Goal: Communication & Community: Answer question/provide support

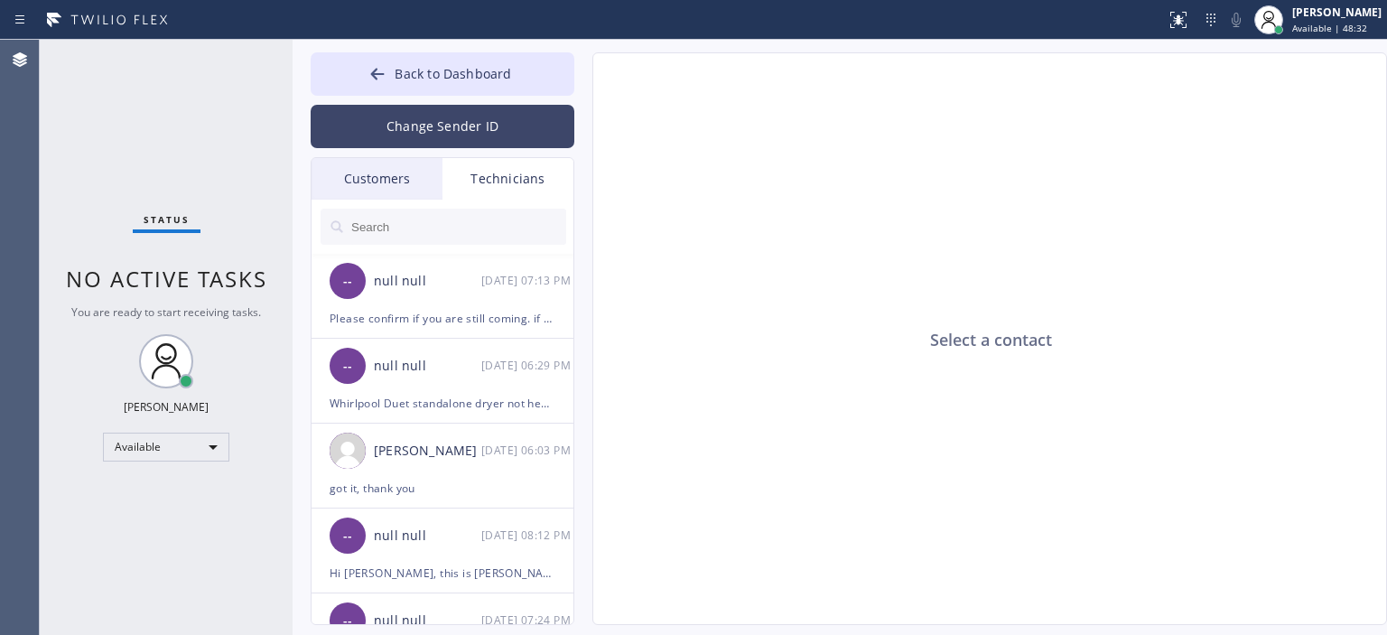
click at [506, 119] on button "Change Sender ID" at bounding box center [443, 126] width 264 height 43
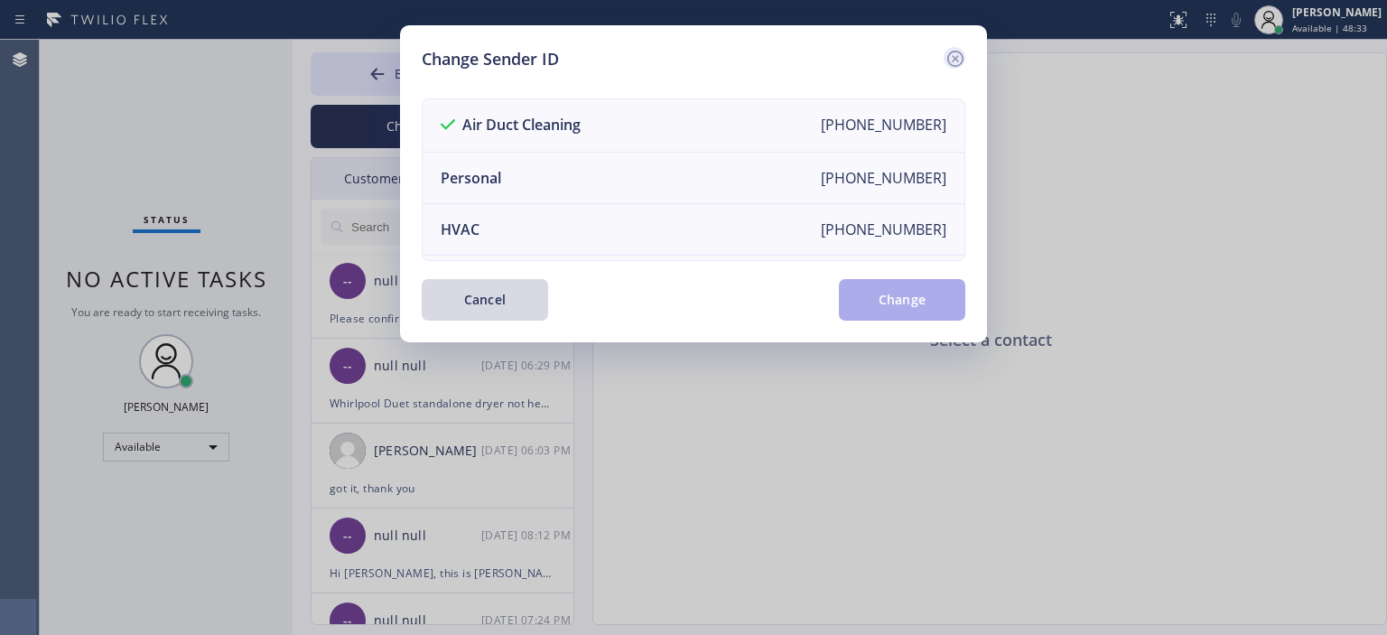
click at [957, 64] on icon at bounding box center [955, 59] width 16 height 16
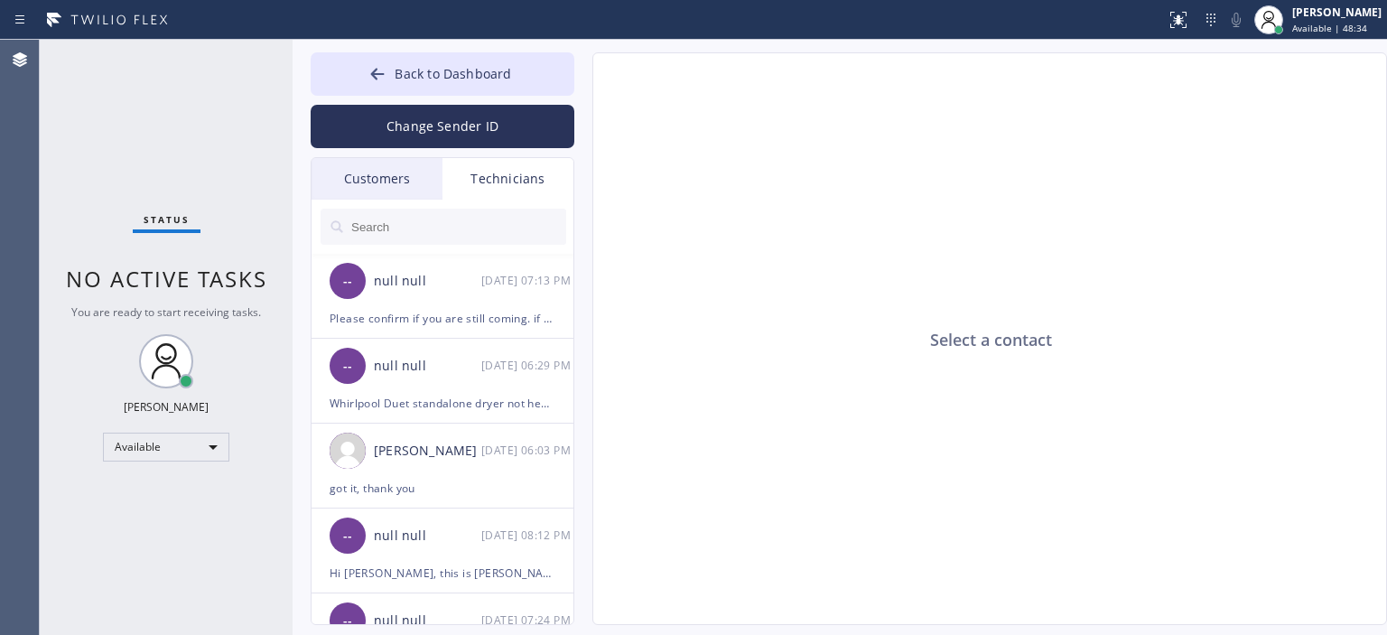
click at [388, 160] on div "Customers" at bounding box center [377, 179] width 131 height 42
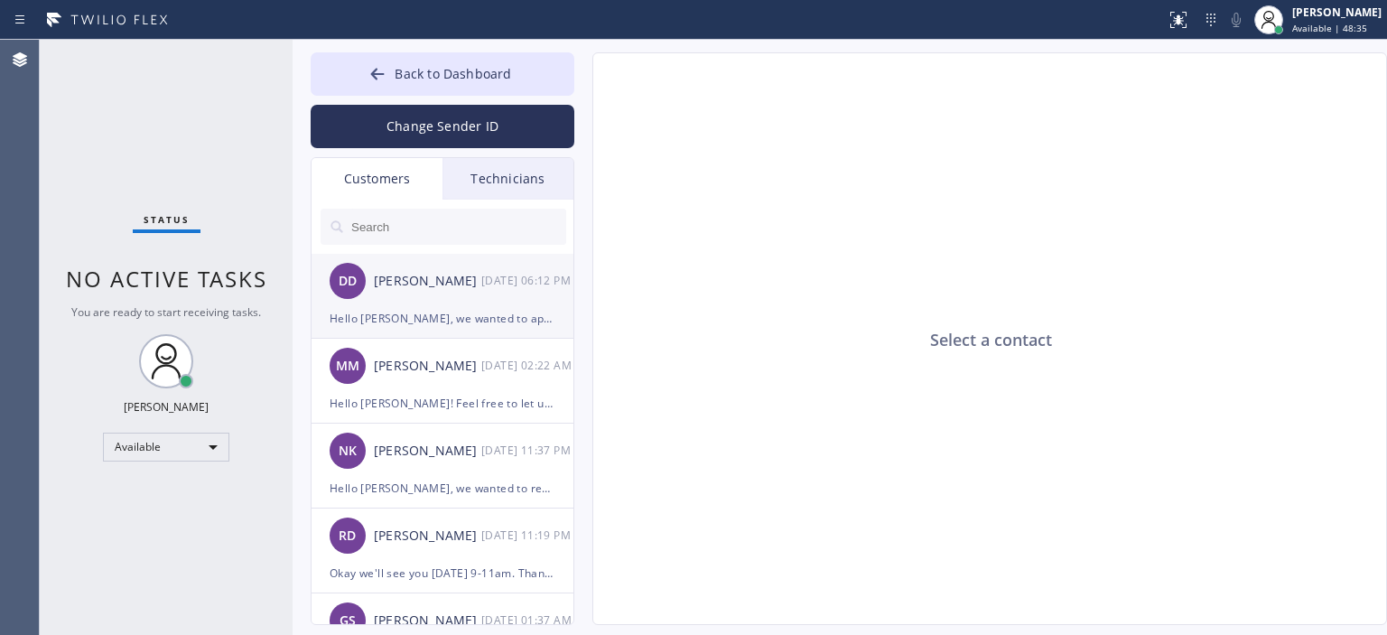
click at [476, 290] on div "[PERSON_NAME]" at bounding box center [427, 281] width 107 height 21
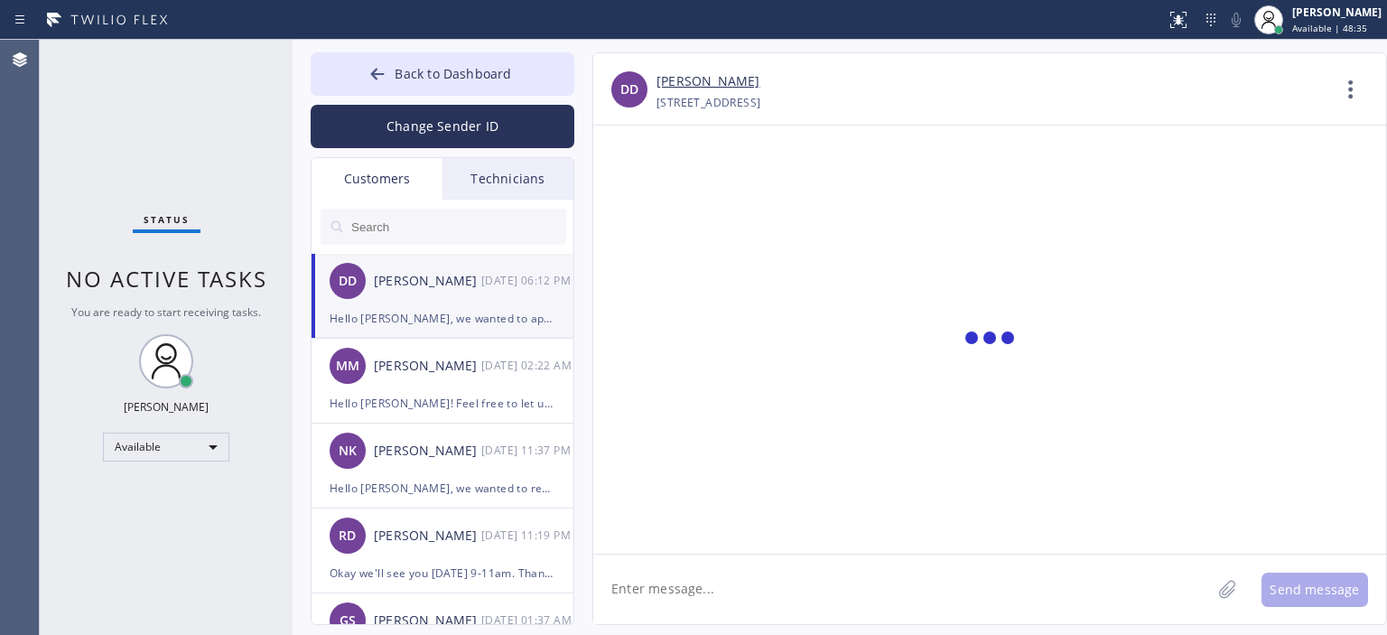
scroll to position [147, 0]
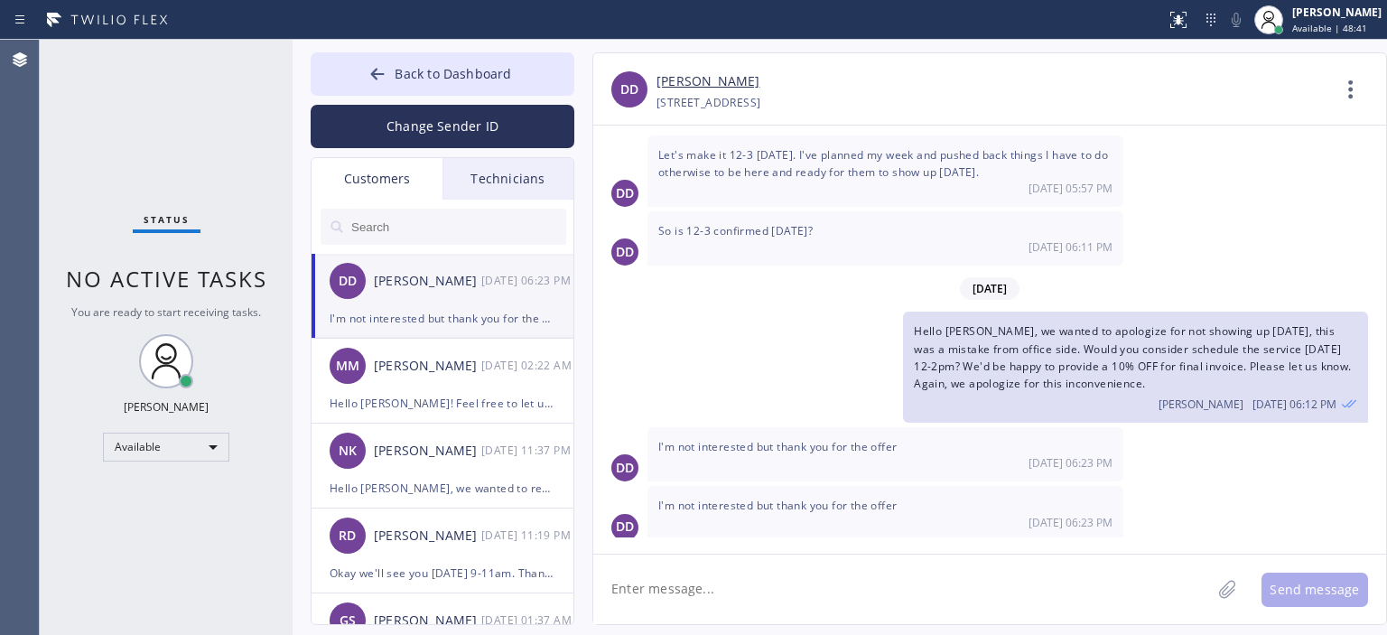
click at [449, 232] on input "text" at bounding box center [458, 227] width 217 height 36
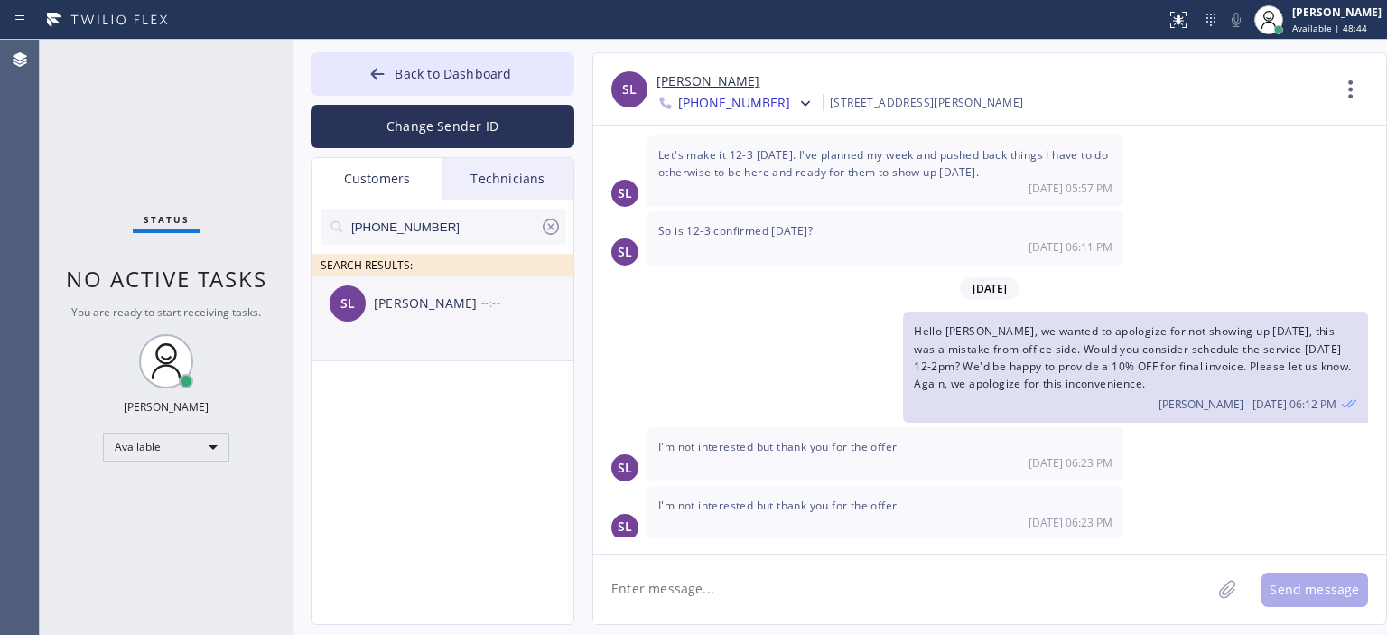
click at [495, 323] on div "SL [PERSON_NAME] --:--" at bounding box center [444, 303] width 264 height 54
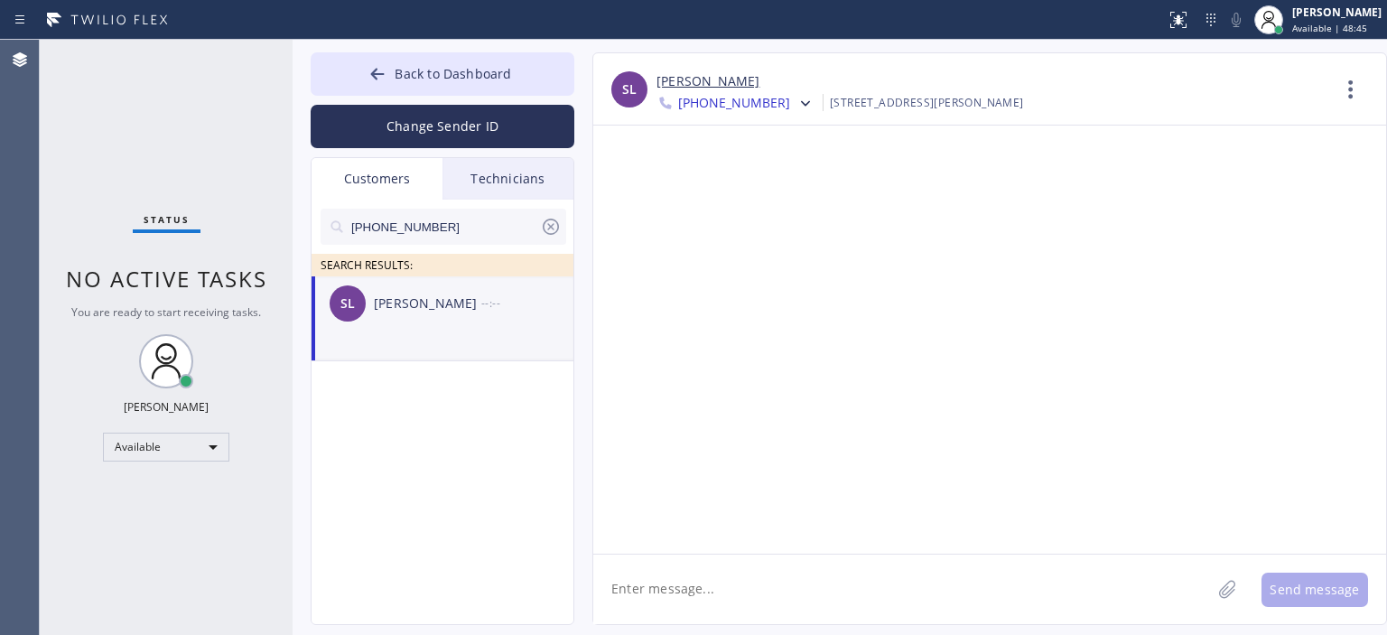
scroll to position [0, 0]
click at [751, 589] on textarea at bounding box center [902, 590] width 618 height 70
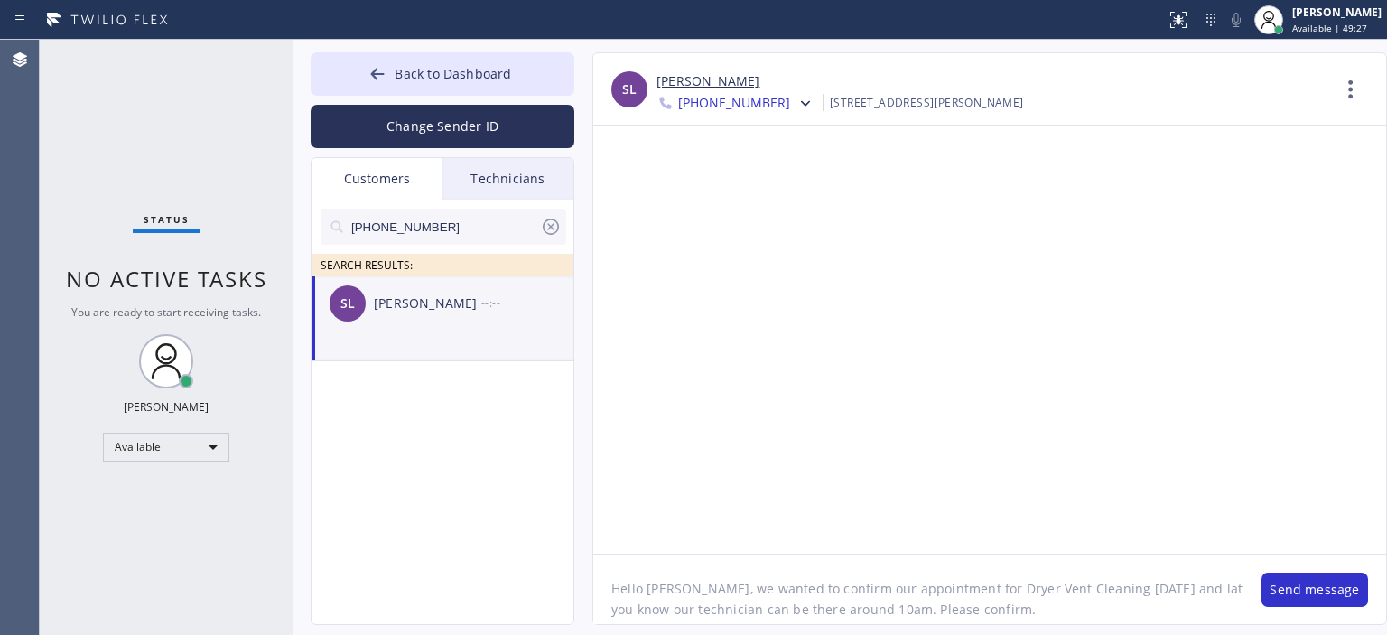
click at [751, 589] on textarea "Hello [PERSON_NAME], we wanted to confirm our appointment for Dryer Vent Cleani…" at bounding box center [918, 590] width 650 height 70
type textarea "Hello [PERSON_NAME], we wanted to confirm our appointment for Dryer Vent Cleani…"
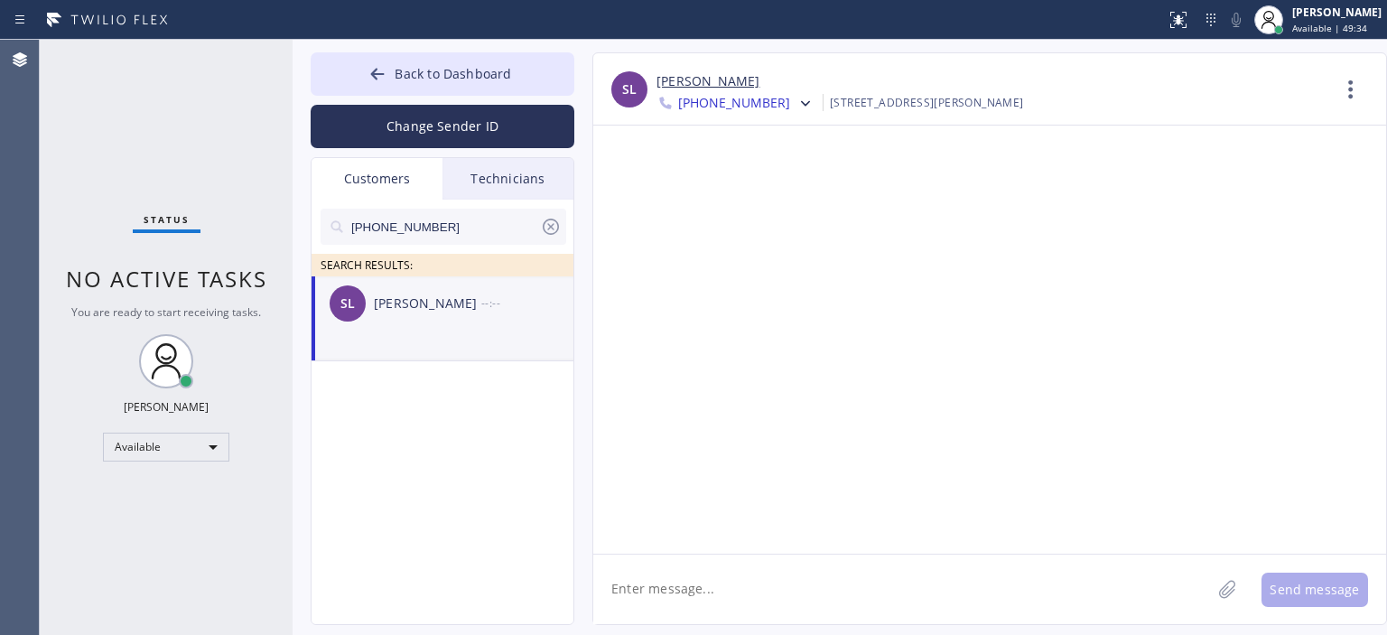
paste textarea "Hello [PERSON_NAME], we wanted to confirm our appointment for Dryer Vent Cleani…"
type textarea "Hello [PERSON_NAME], we wanted to confirm our appointment for Dryer Vent Cleani…"
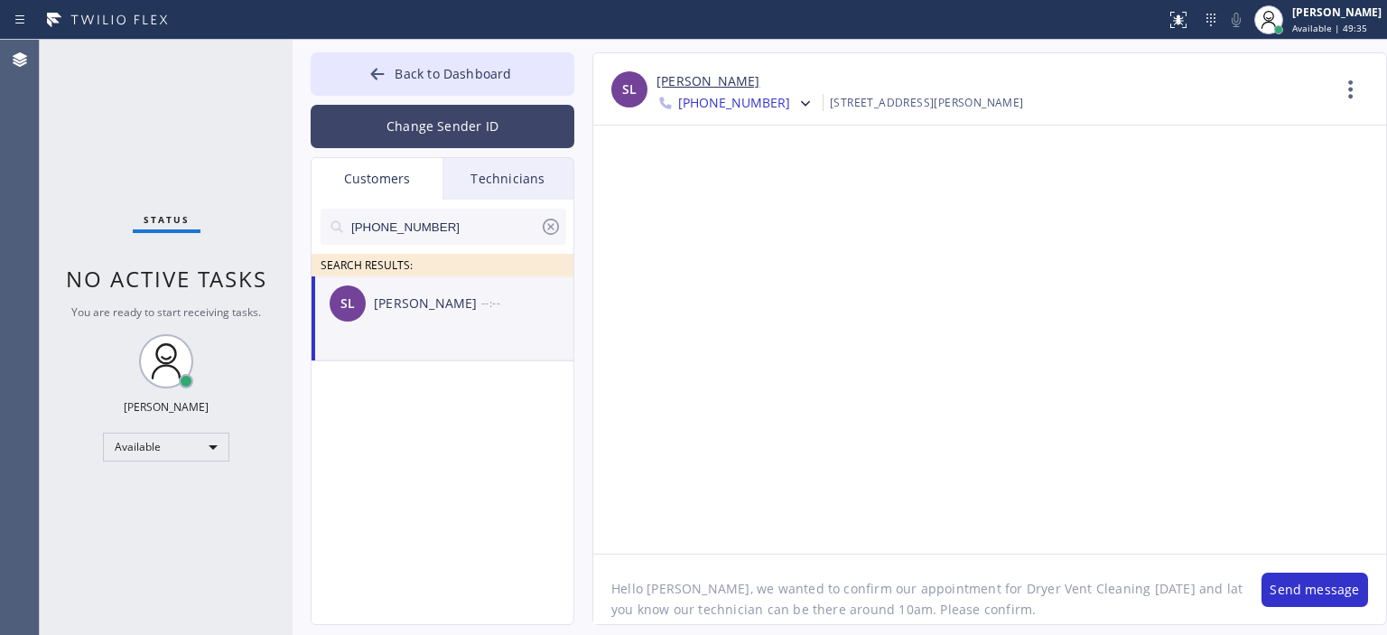
click at [443, 113] on button "Change Sender ID" at bounding box center [443, 126] width 264 height 43
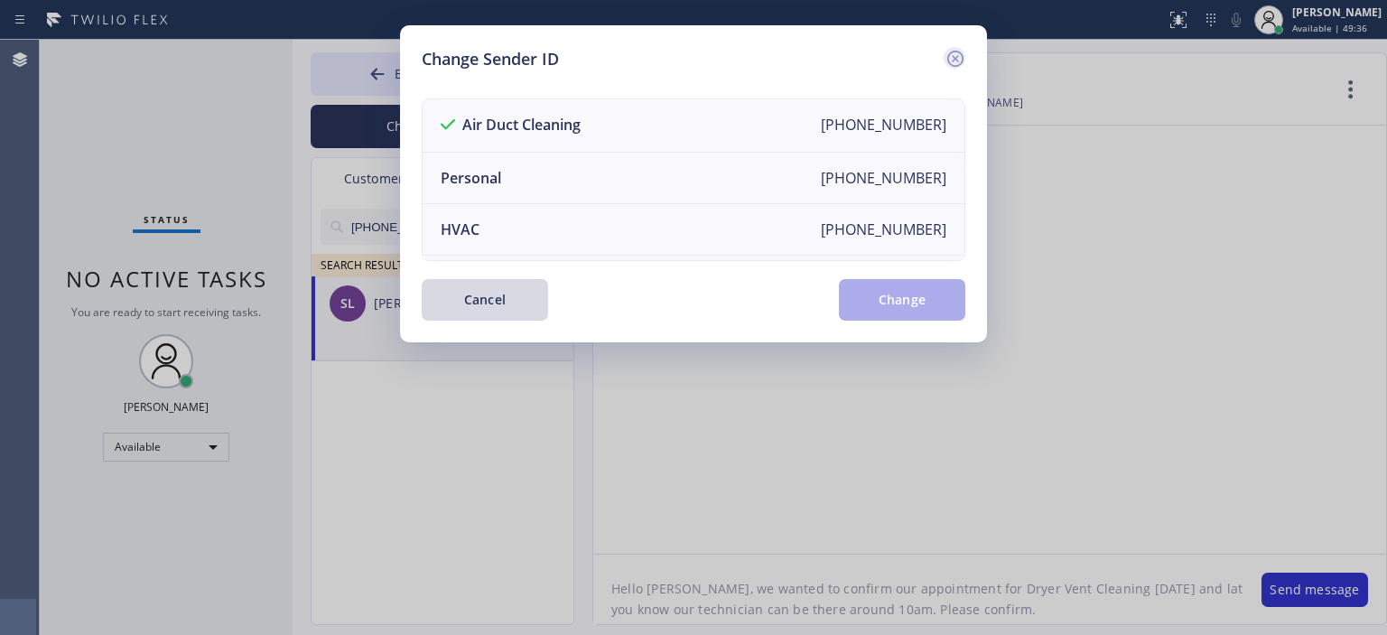
click at [953, 59] on icon at bounding box center [956, 59] width 22 height 22
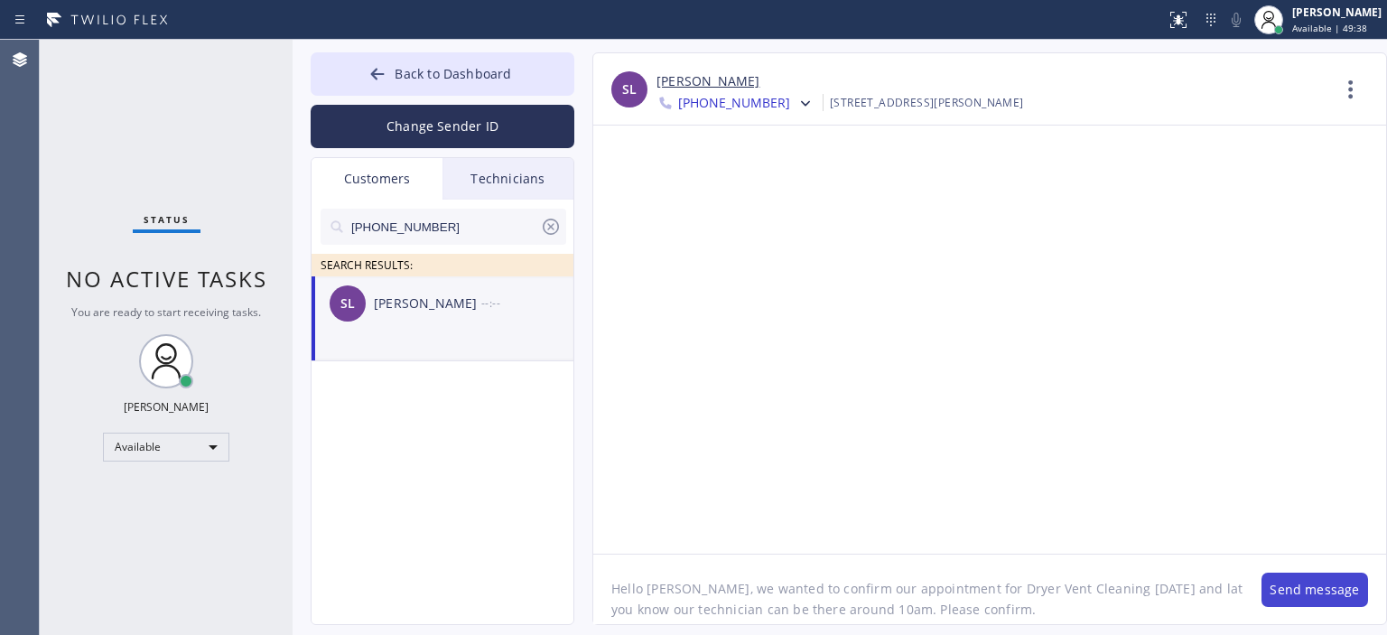
click at [1319, 588] on button "Send message" at bounding box center [1315, 590] width 107 height 34
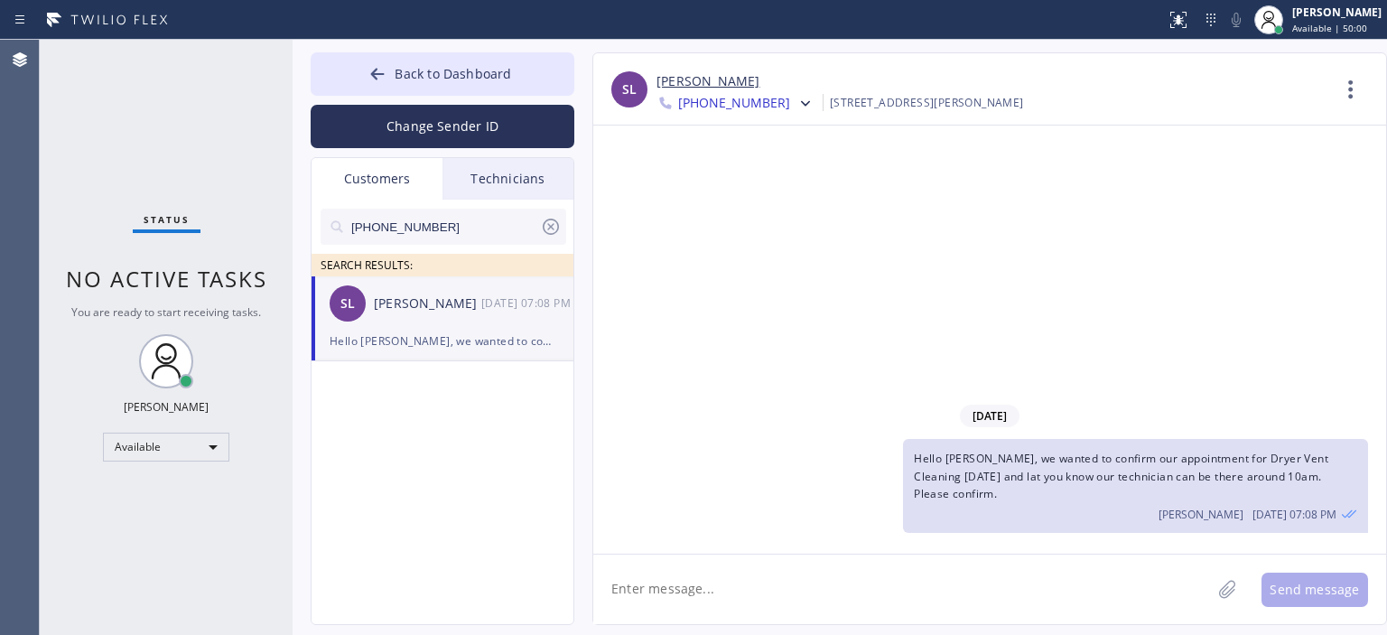
click at [1332, 332] on div "[DATE] Hello [PERSON_NAME], we wanted to confirm our appointment for Dryer Vent…" at bounding box center [989, 340] width 793 height 428
click at [372, 70] on icon at bounding box center [377, 74] width 18 height 18
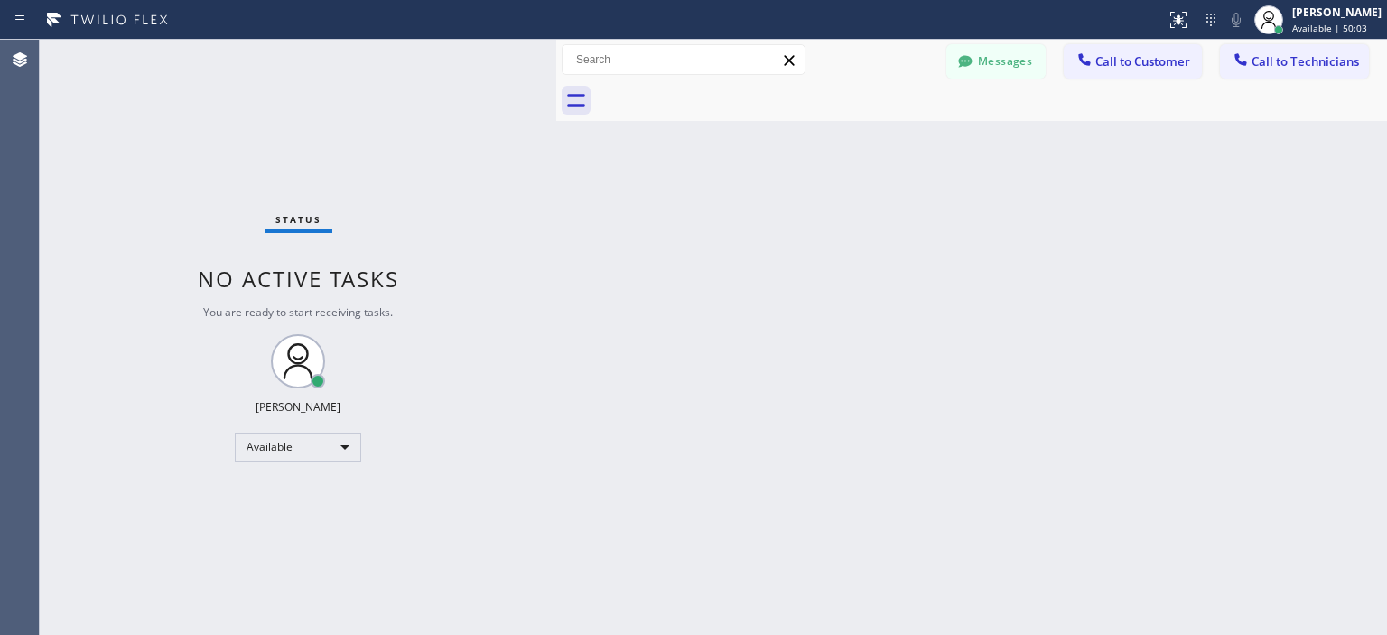
drag, startPoint x: 288, startPoint y: 61, endPoint x: 567, endPoint y: 70, distance: 279.2
click at [556, 70] on div at bounding box center [556, 337] width 0 height 595
click at [1349, 363] on div "Back to Dashboard Change Sender ID Customers Technicians [PHONE_NUMBER] SEARCH …" at bounding box center [980, 337] width 816 height 595
click at [983, 50] on button "Messages" at bounding box center [996, 61] width 99 height 34
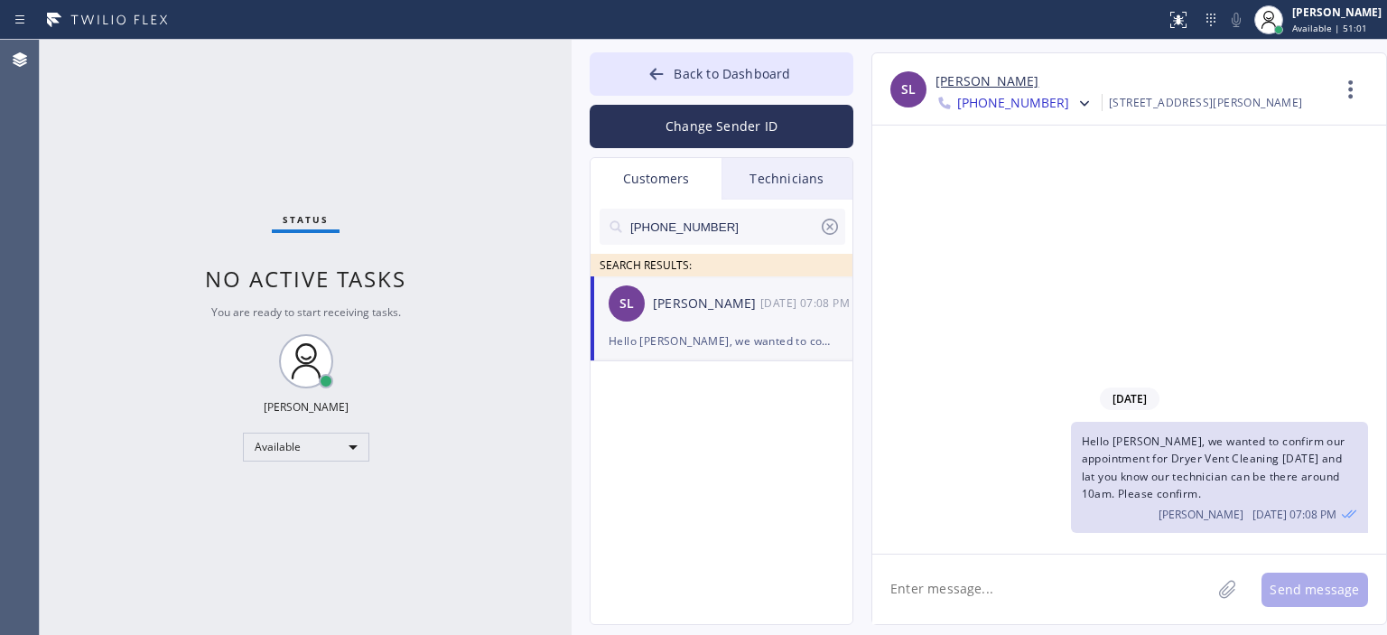
click at [825, 219] on icon at bounding box center [830, 227] width 22 height 22
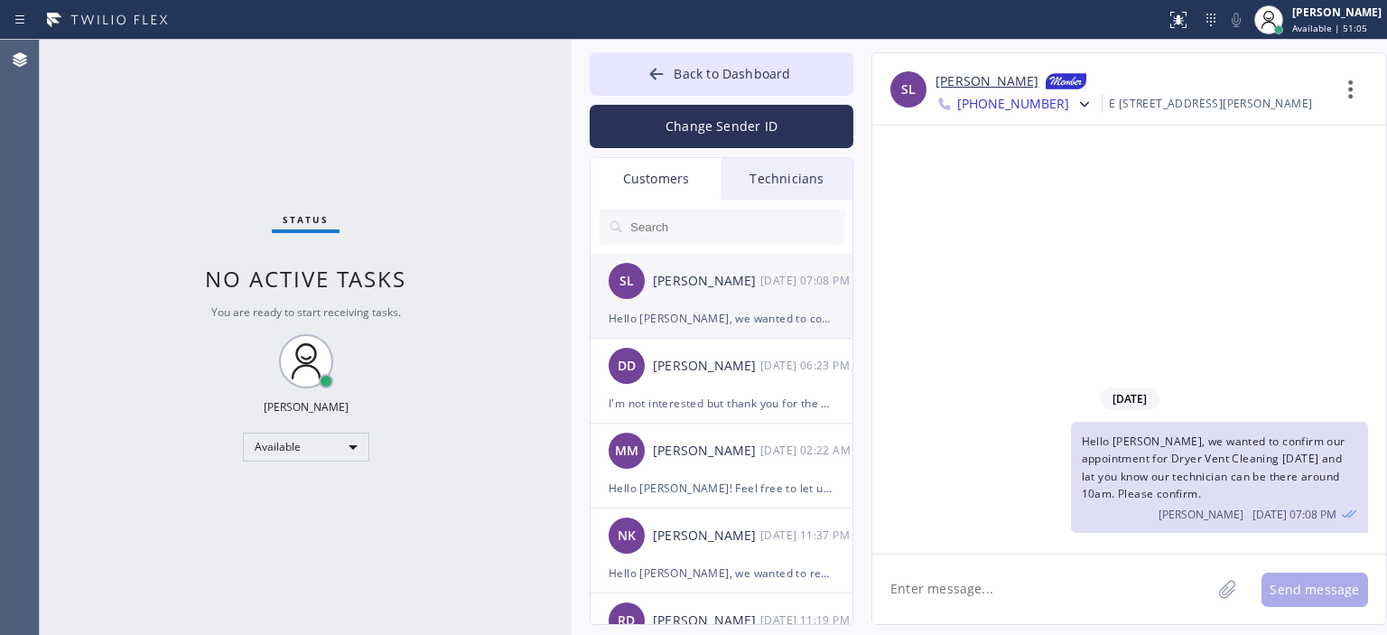
click at [763, 300] on div "SL [PERSON_NAME] [DATE] 07:08 PM" at bounding box center [723, 281] width 264 height 54
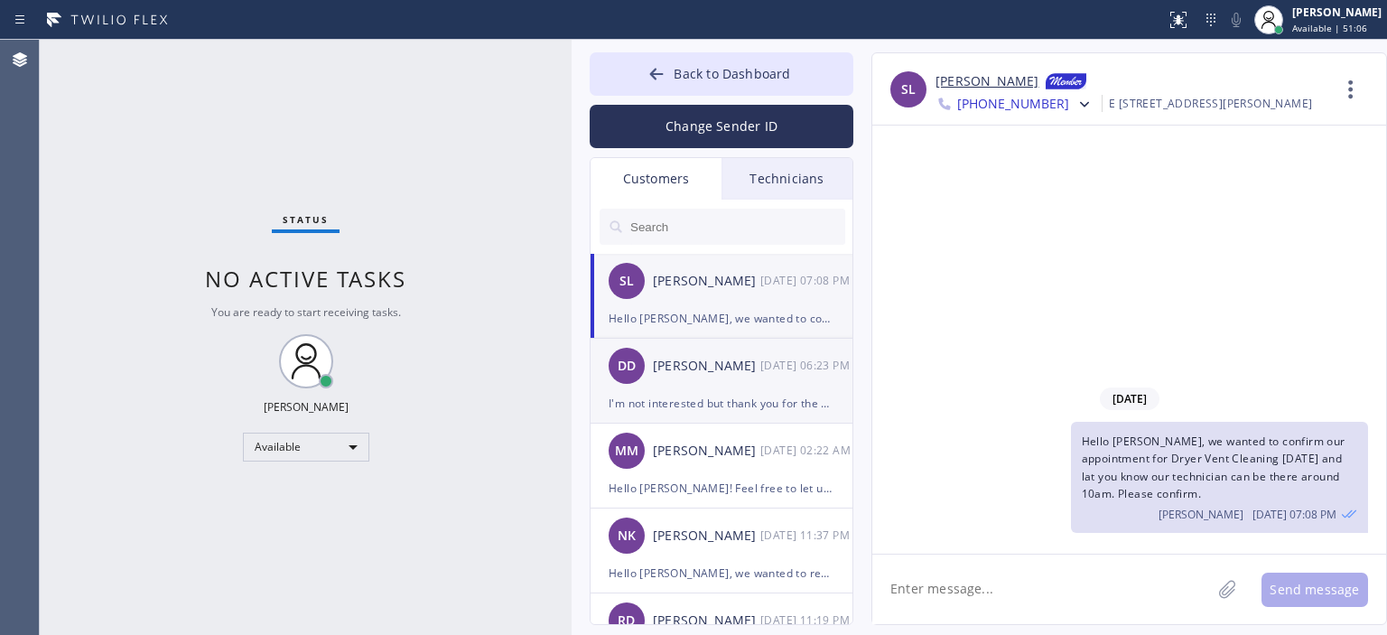
click at [751, 353] on div "DD [PERSON_NAME] [DATE] 06:23 PM" at bounding box center [723, 366] width 264 height 54
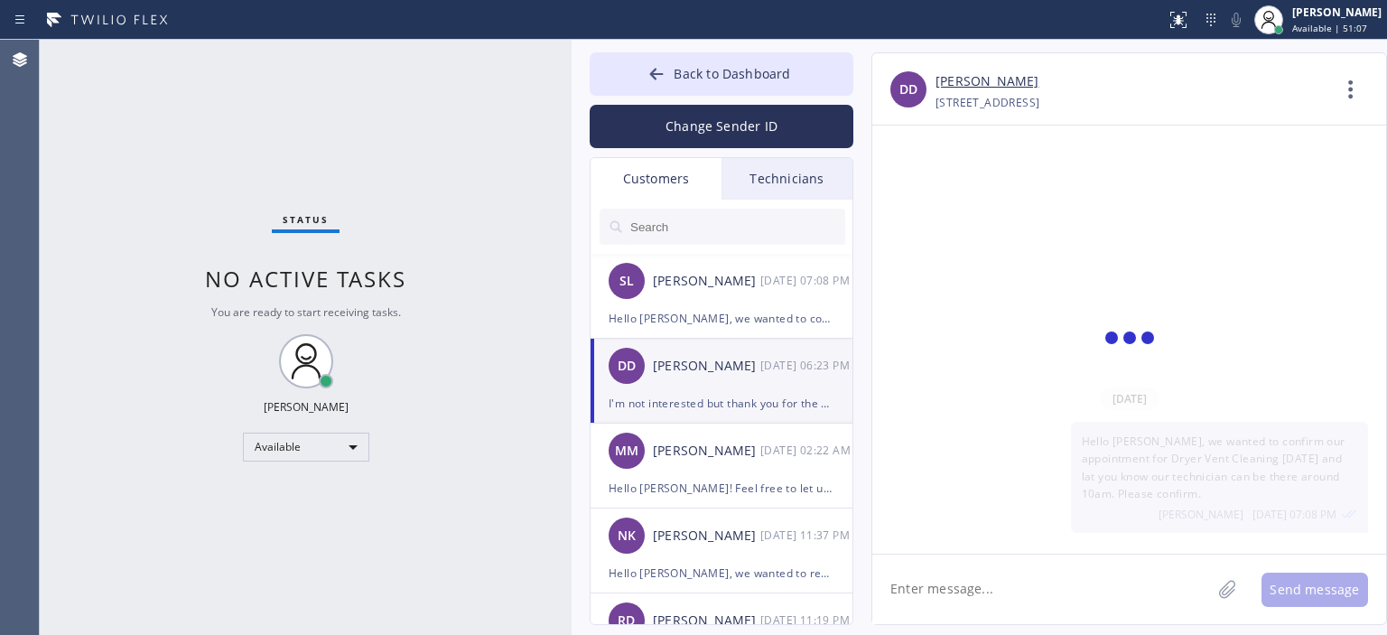
scroll to position [234, 0]
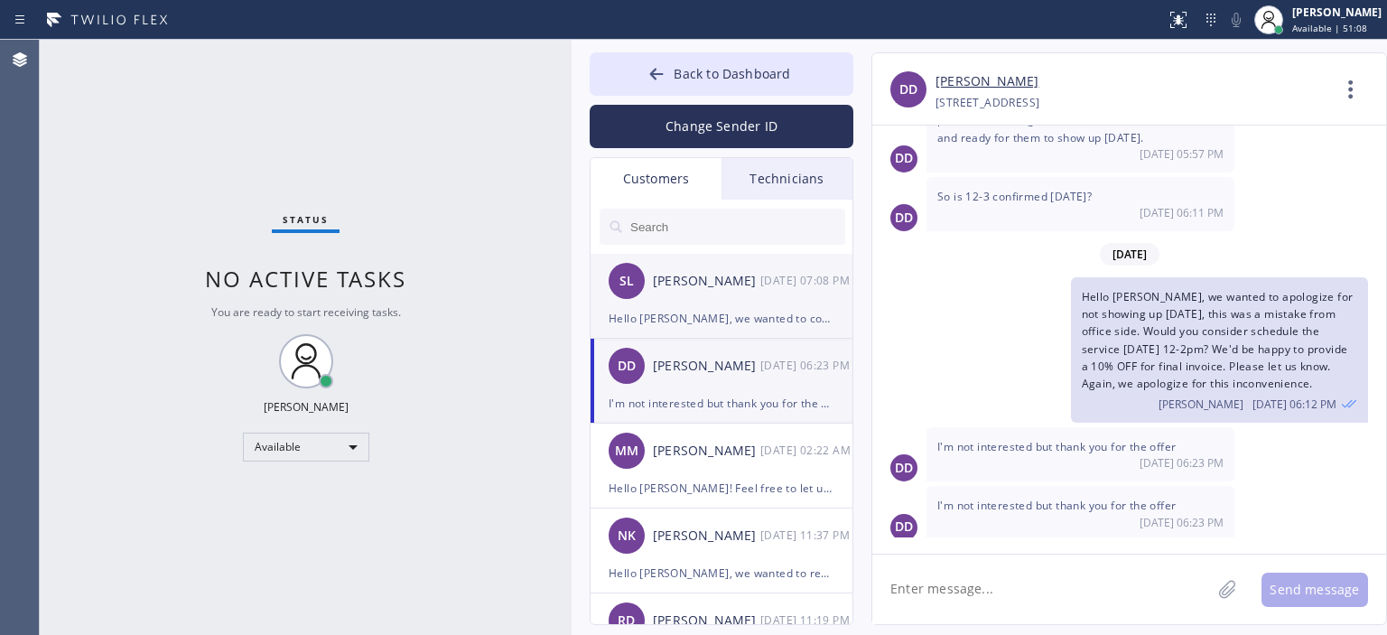
click at [768, 279] on div "[DATE] 07:08 PM" at bounding box center [807, 280] width 94 height 21
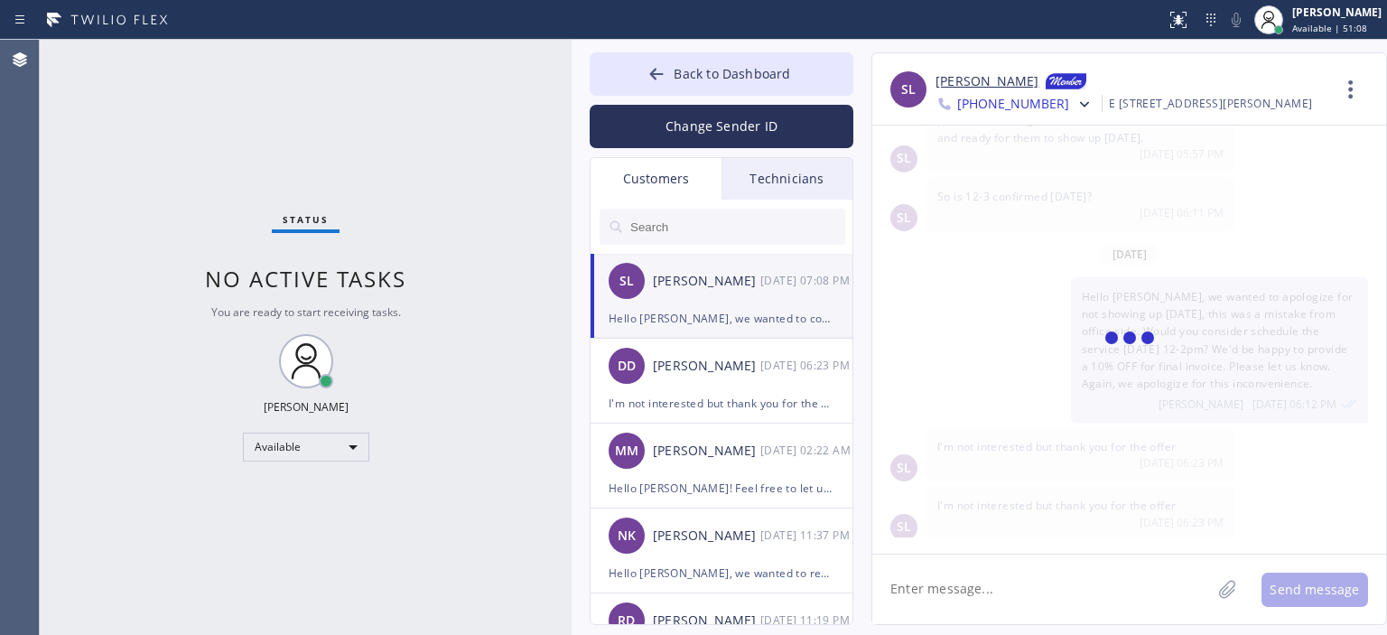
scroll to position [0, 0]
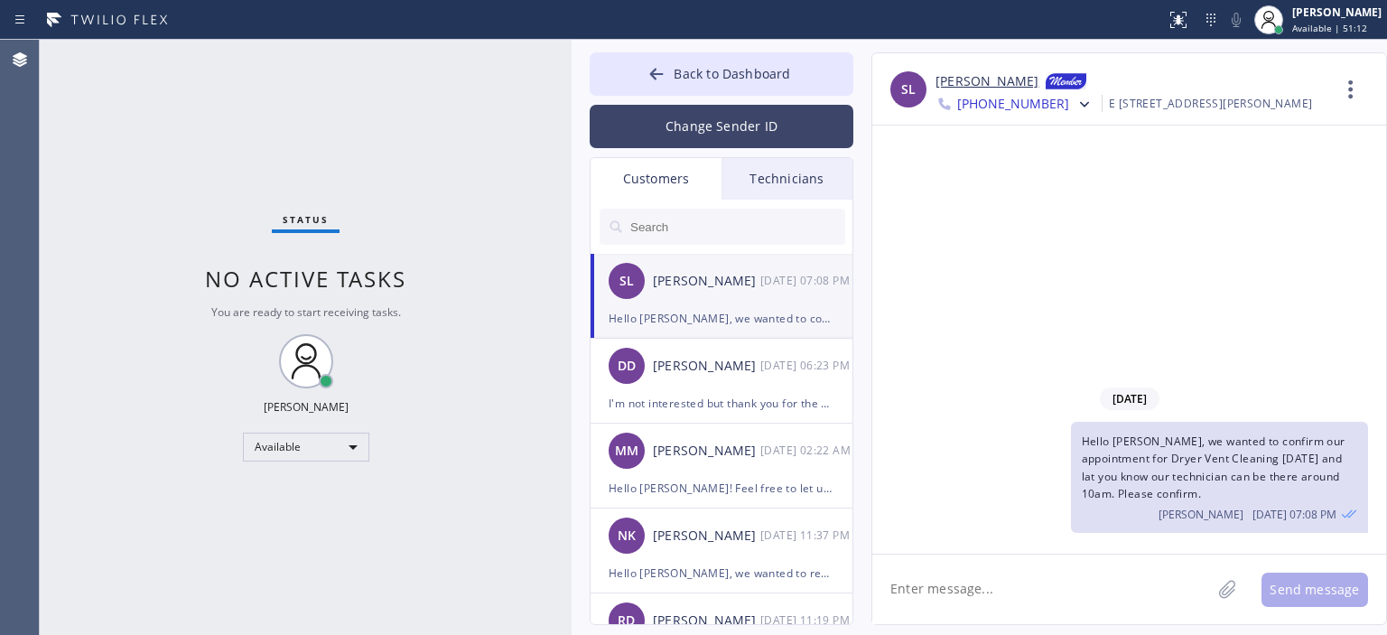
click at [766, 126] on button "Change Sender ID" at bounding box center [722, 126] width 264 height 43
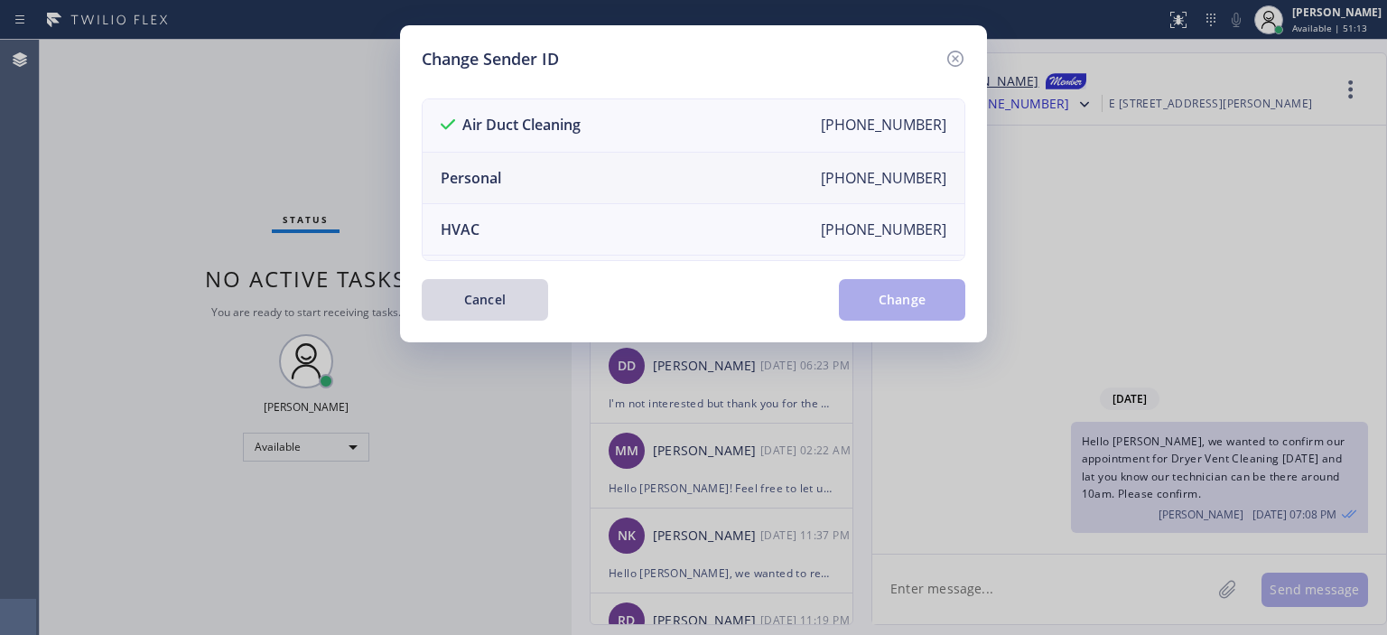
click at [650, 173] on li "Personal [PHONE_NUMBER]" at bounding box center [694, 178] width 542 height 51
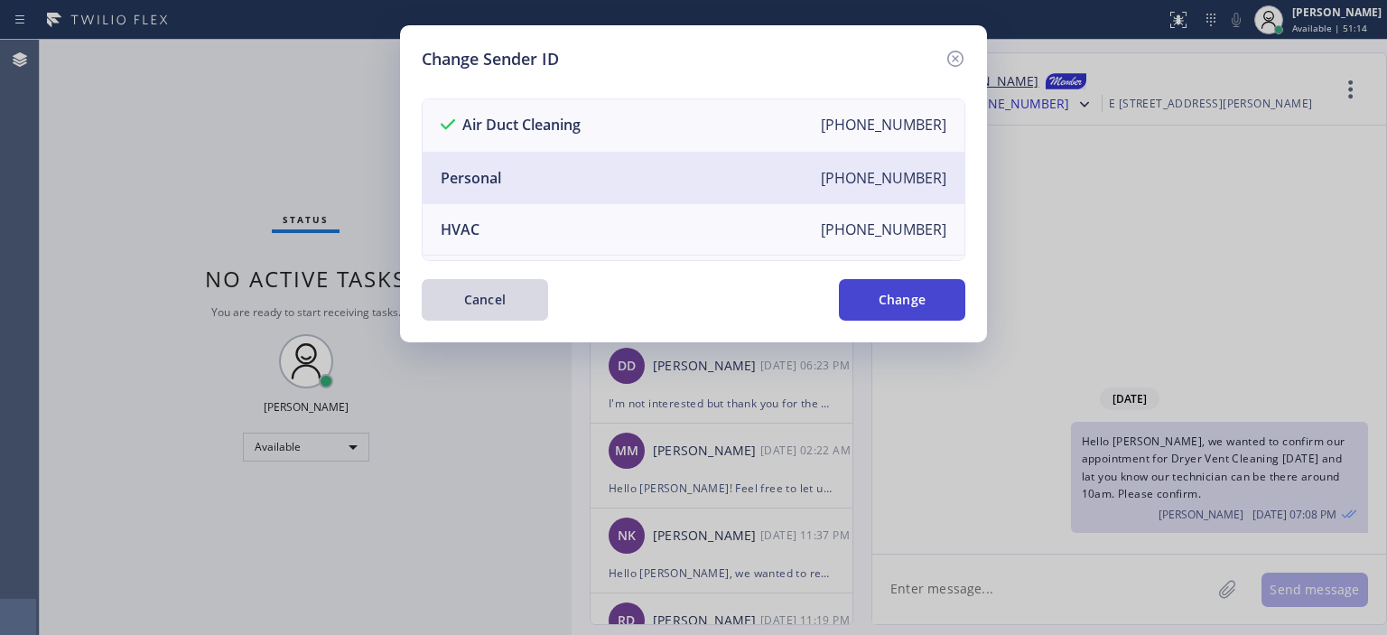
click at [884, 295] on button "Change" at bounding box center [902, 300] width 126 height 42
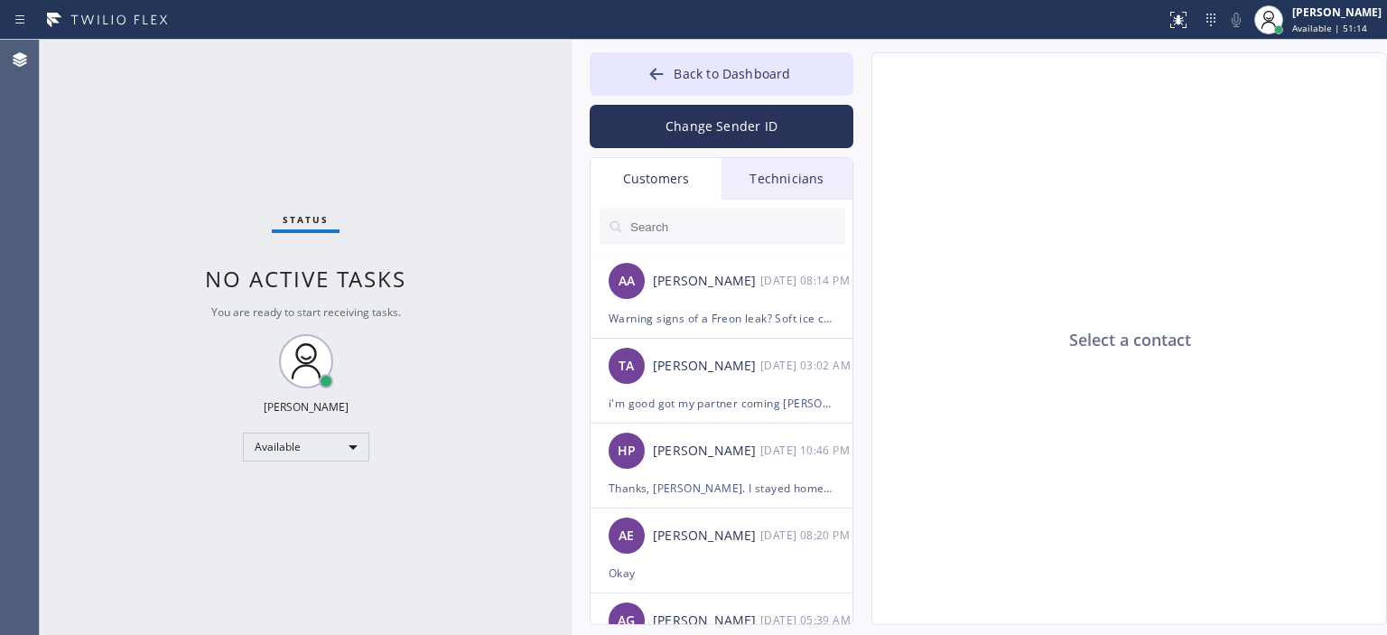
click at [760, 158] on div "Technicians" at bounding box center [787, 179] width 131 height 42
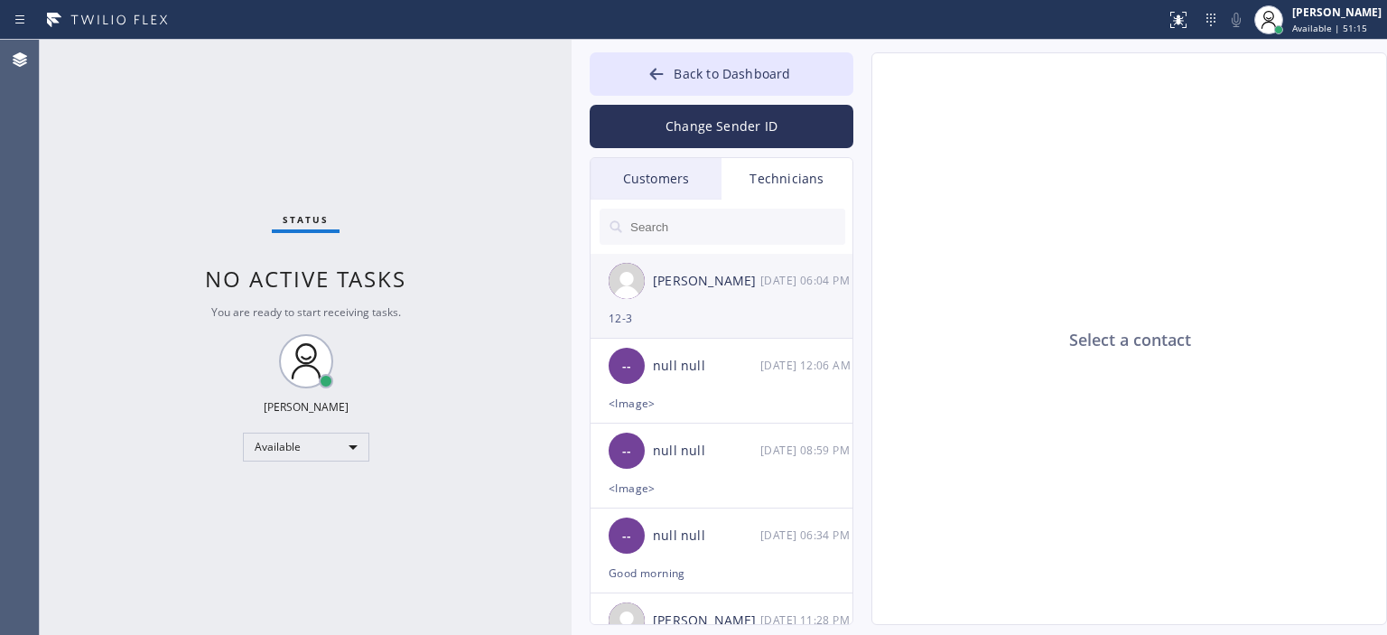
click at [746, 294] on div "[PERSON_NAME] [DATE] 06:04 PM" at bounding box center [723, 281] width 264 height 54
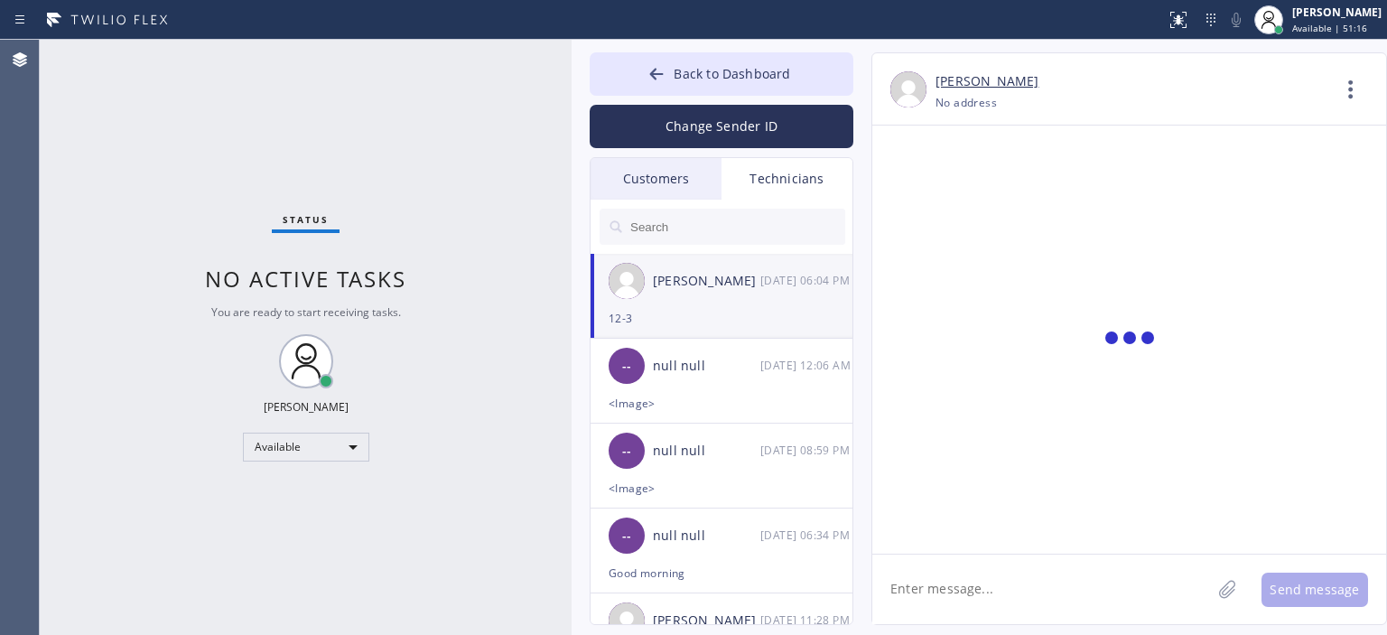
click at [1022, 592] on textarea at bounding box center [1041, 590] width 339 height 70
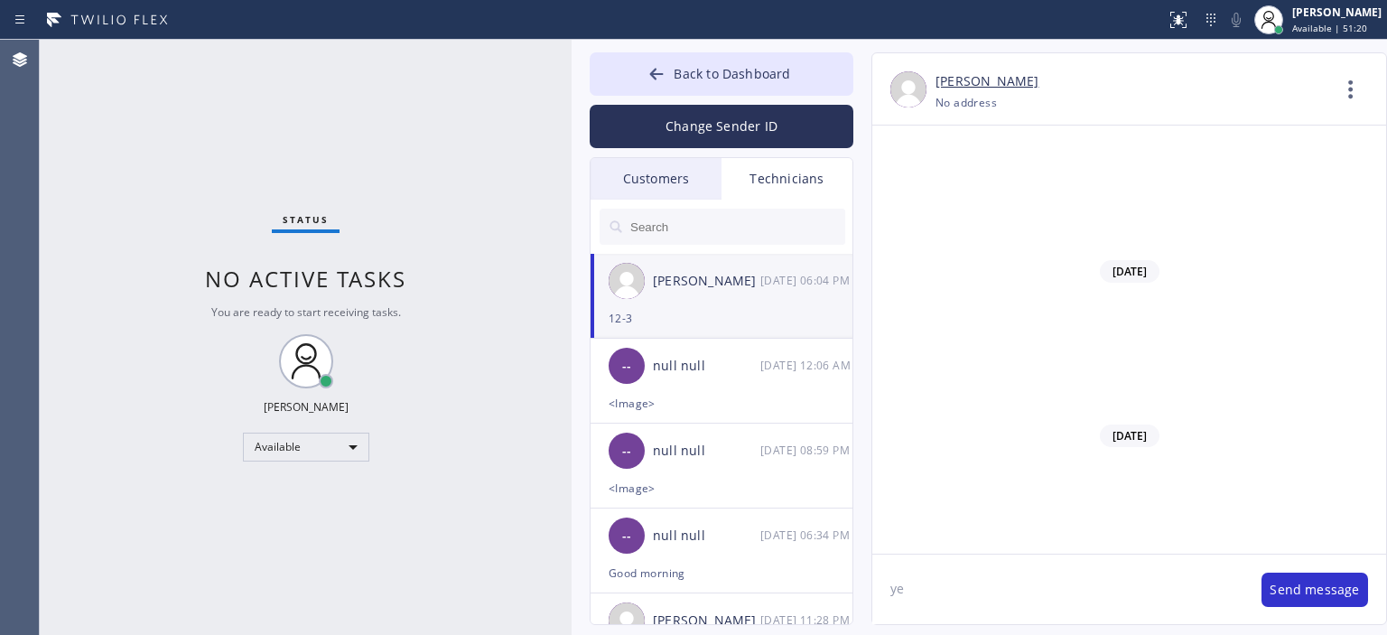
type textarea "y"
type textarea "sorry customer didn't approve, pls disregard"
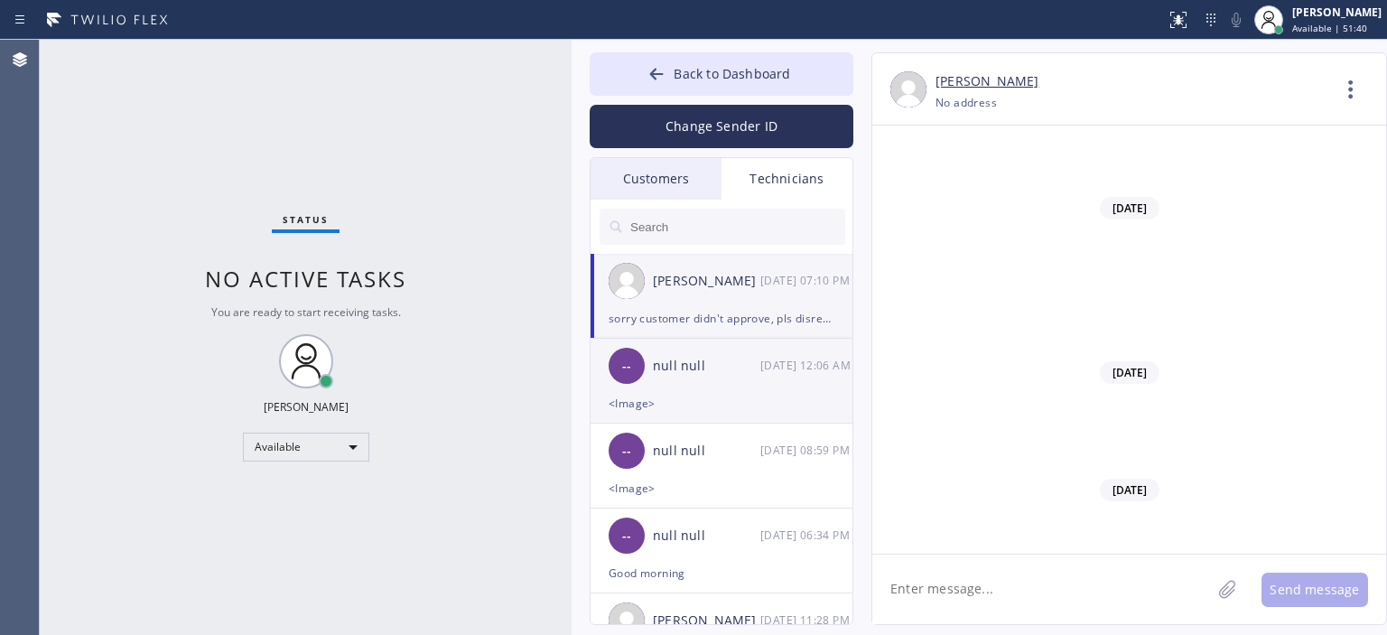
click at [741, 353] on div "-- null null [DATE] 12:06 AM" at bounding box center [723, 366] width 264 height 54
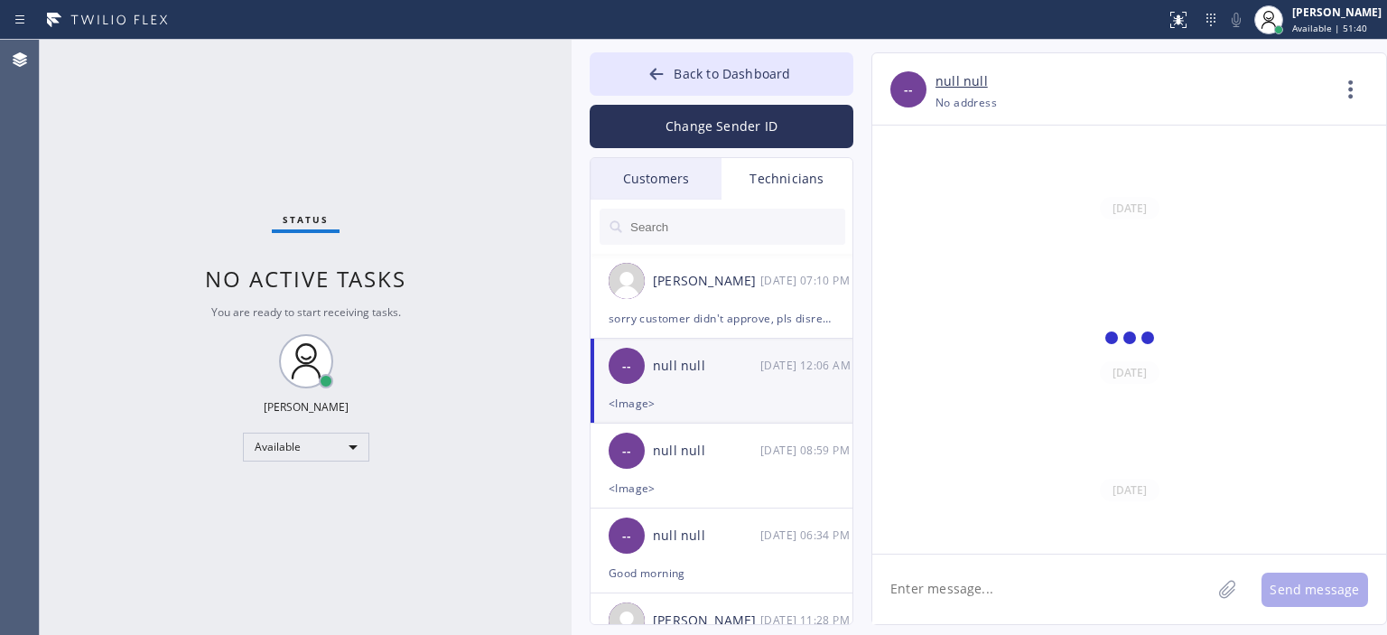
scroll to position [100, 0]
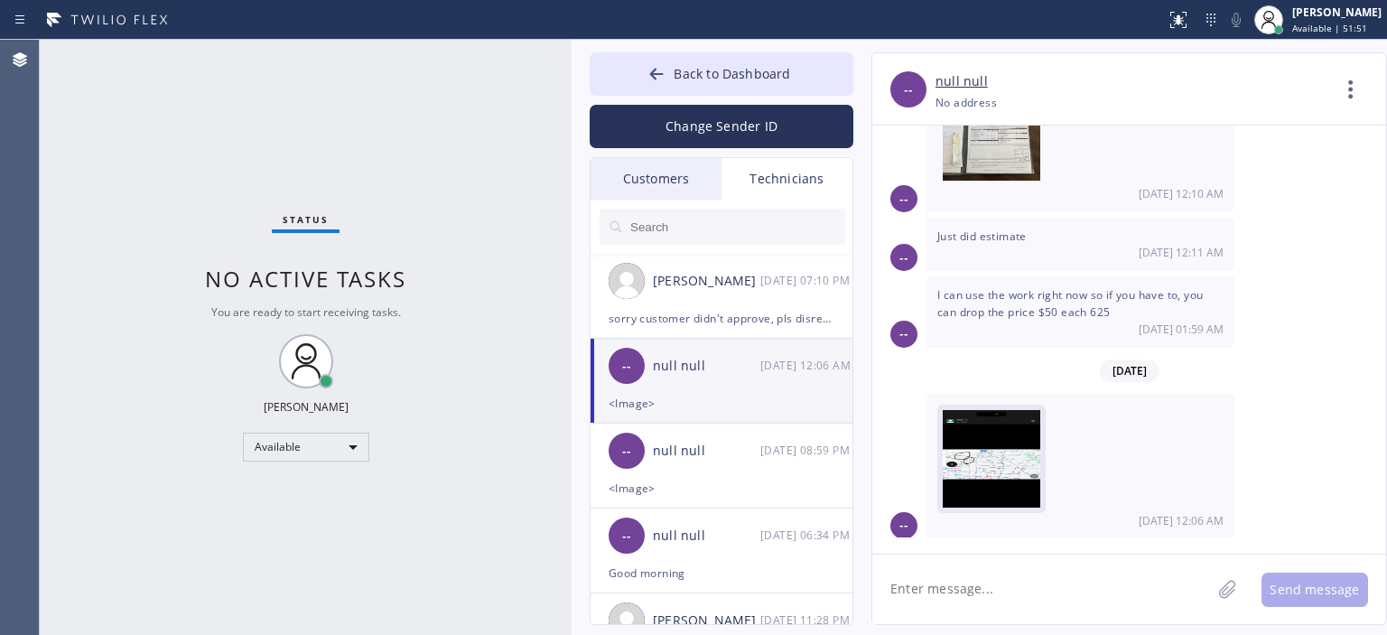
click at [991, 474] on img at bounding box center [992, 464] width 98 height 108
click at [697, 129] on button "Change Sender ID" at bounding box center [722, 126] width 264 height 43
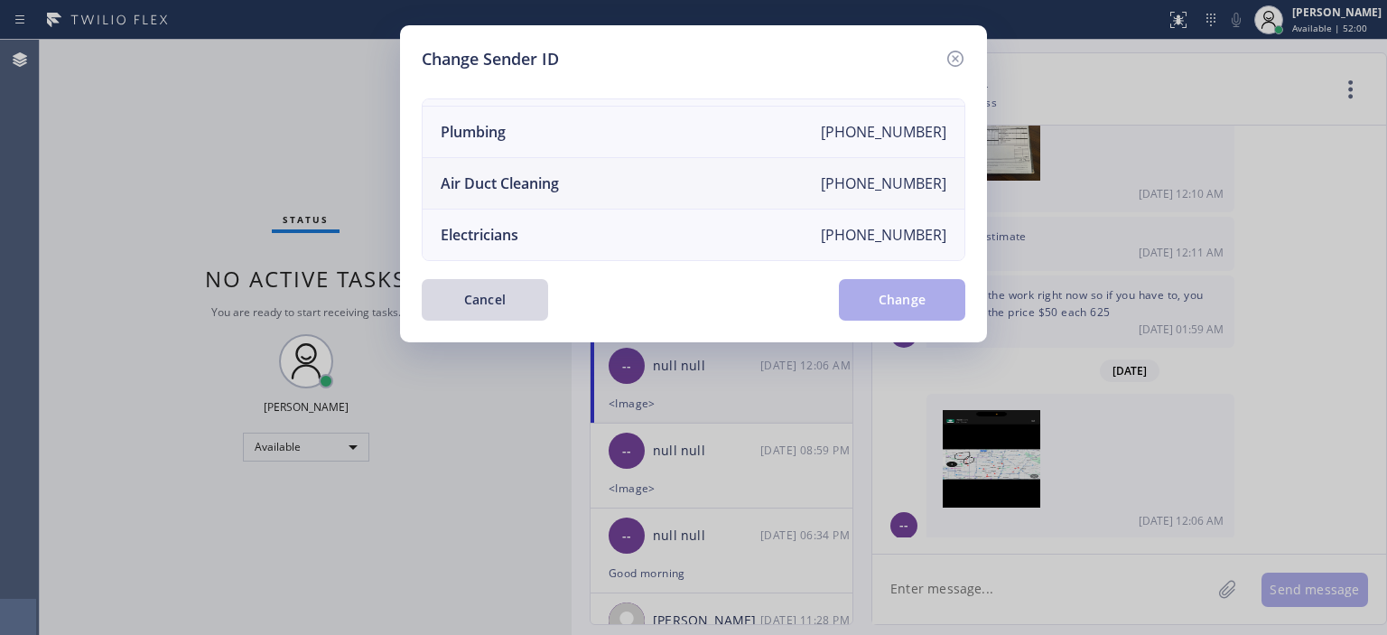
scroll to position [210, 0]
click at [589, 166] on li "Air Duct Cleaning [PHONE_NUMBER]" at bounding box center [694, 183] width 542 height 51
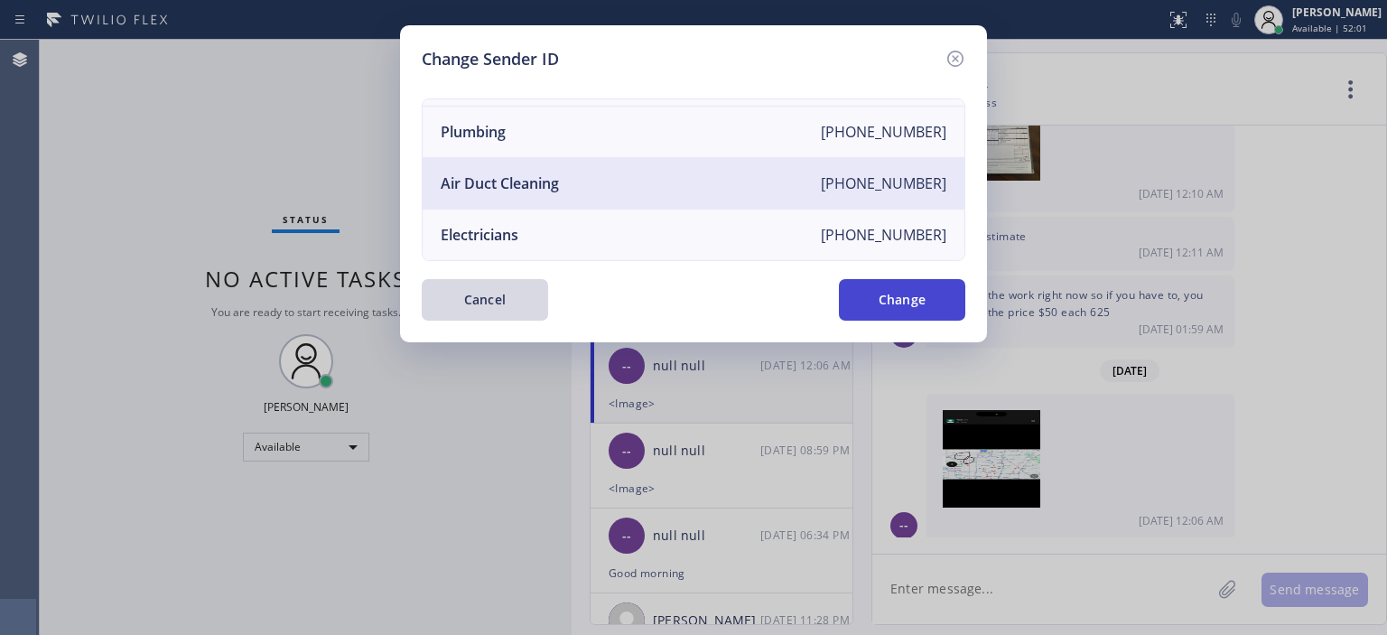
click at [886, 312] on button "Change" at bounding box center [902, 300] width 126 height 42
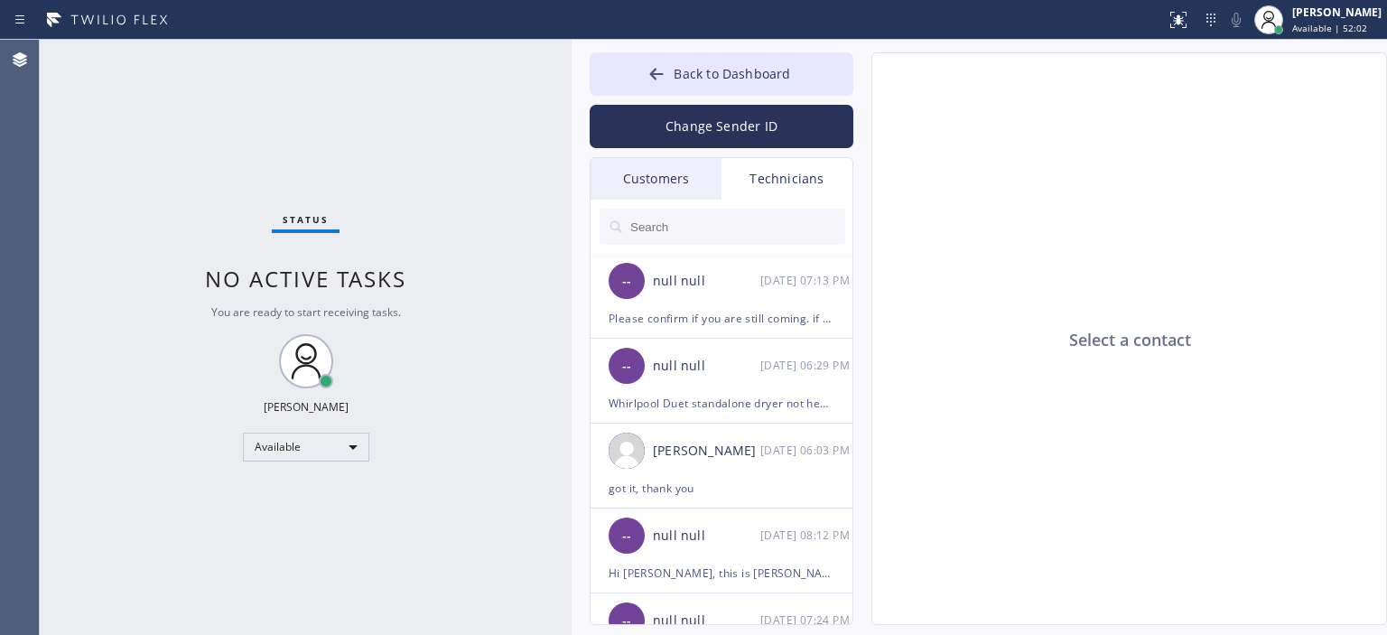
click at [673, 176] on div "Customers" at bounding box center [656, 179] width 131 height 42
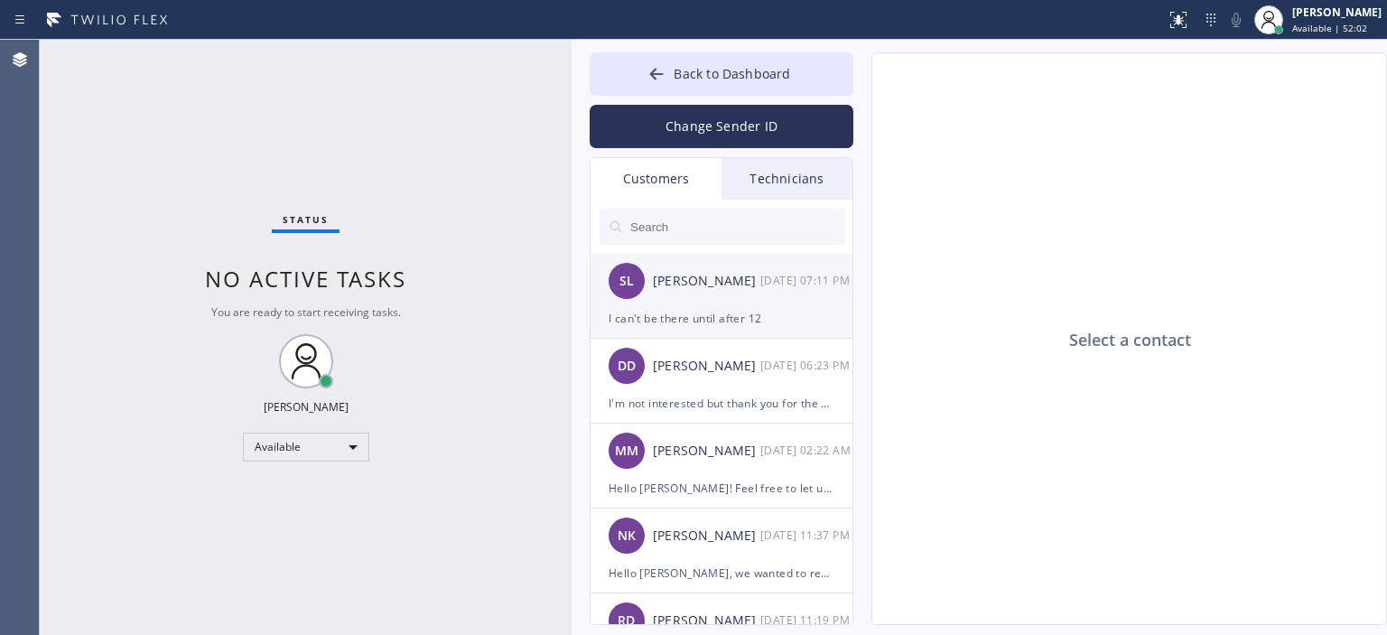
click at [766, 312] on div "I can't be there until after 12" at bounding box center [722, 318] width 226 height 21
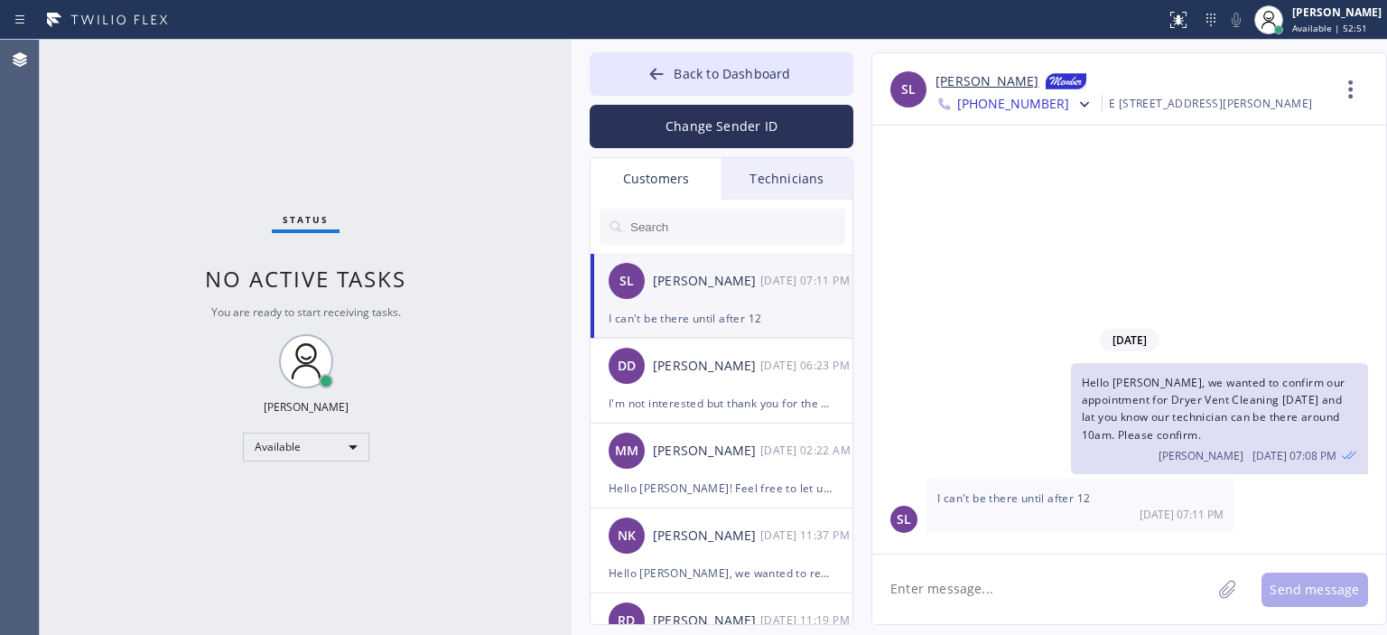
click at [985, 582] on textarea at bounding box center [1041, 590] width 339 height 70
type textarea "O"
click at [968, 85] on link "[PERSON_NAME]" at bounding box center [987, 82] width 103 height 22
click at [992, 593] on textarea at bounding box center [1041, 590] width 339 height 70
click at [972, 597] on textarea at bounding box center [1041, 590] width 339 height 70
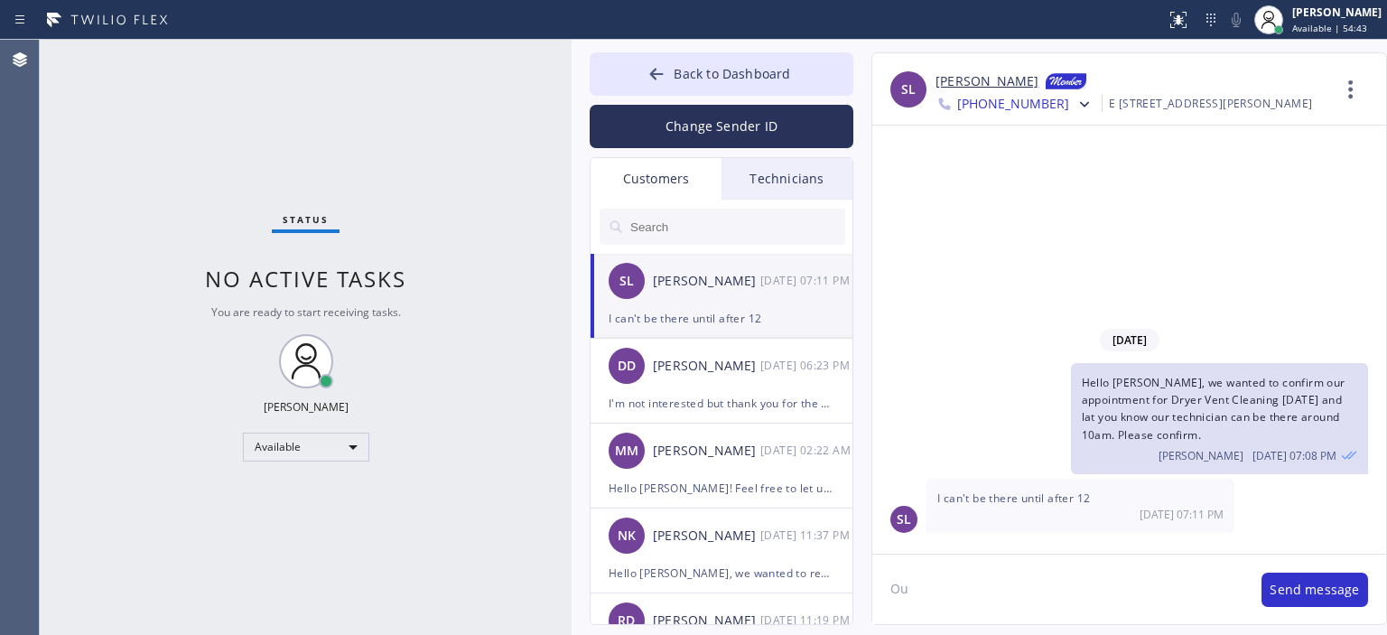
type textarea "O"
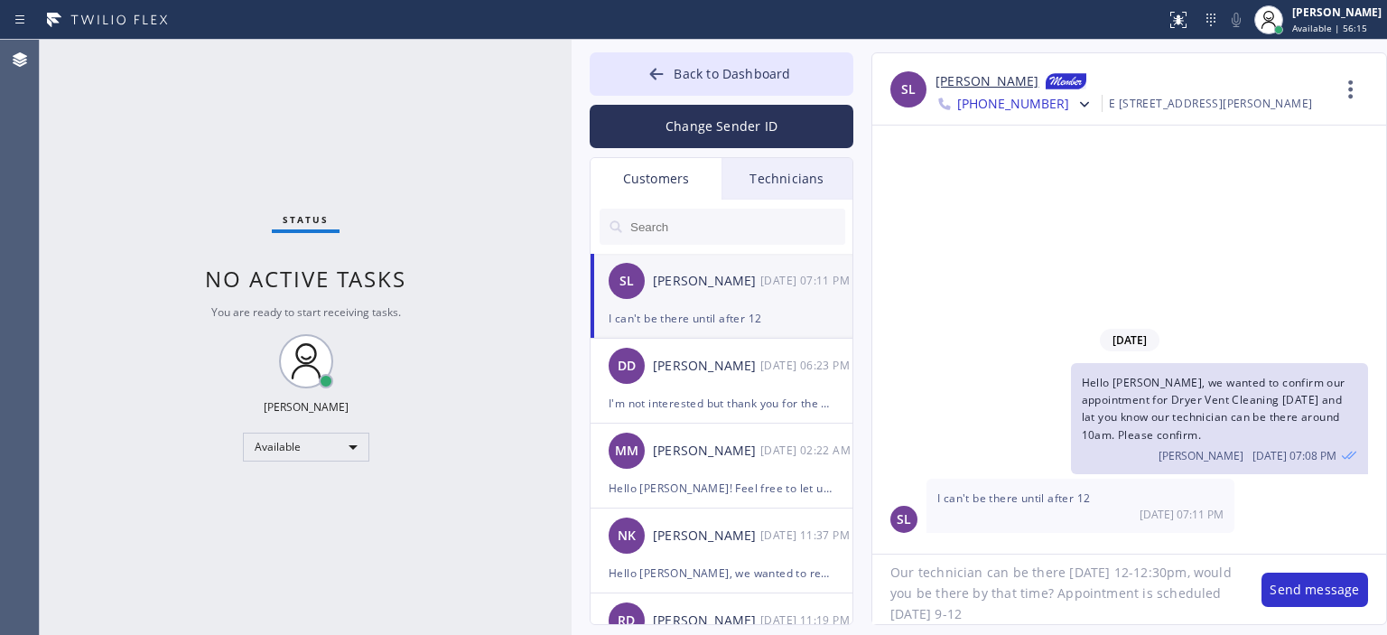
drag, startPoint x: 1048, startPoint y: 595, endPoint x: 1105, endPoint y: 623, distance: 63.4
click at [1105, 623] on textarea "Our technician can be there [DATE] 12-12:30pm, would you be there by that time?…" at bounding box center [1057, 590] width 371 height 70
type textarea "Our technician can be there [DATE] 12-12:30pm, would you be there by that time?"
click at [424, 112] on div "Status No active tasks You are ready to start receiving tasks. [PERSON_NAME] Av…" at bounding box center [306, 337] width 532 height 595
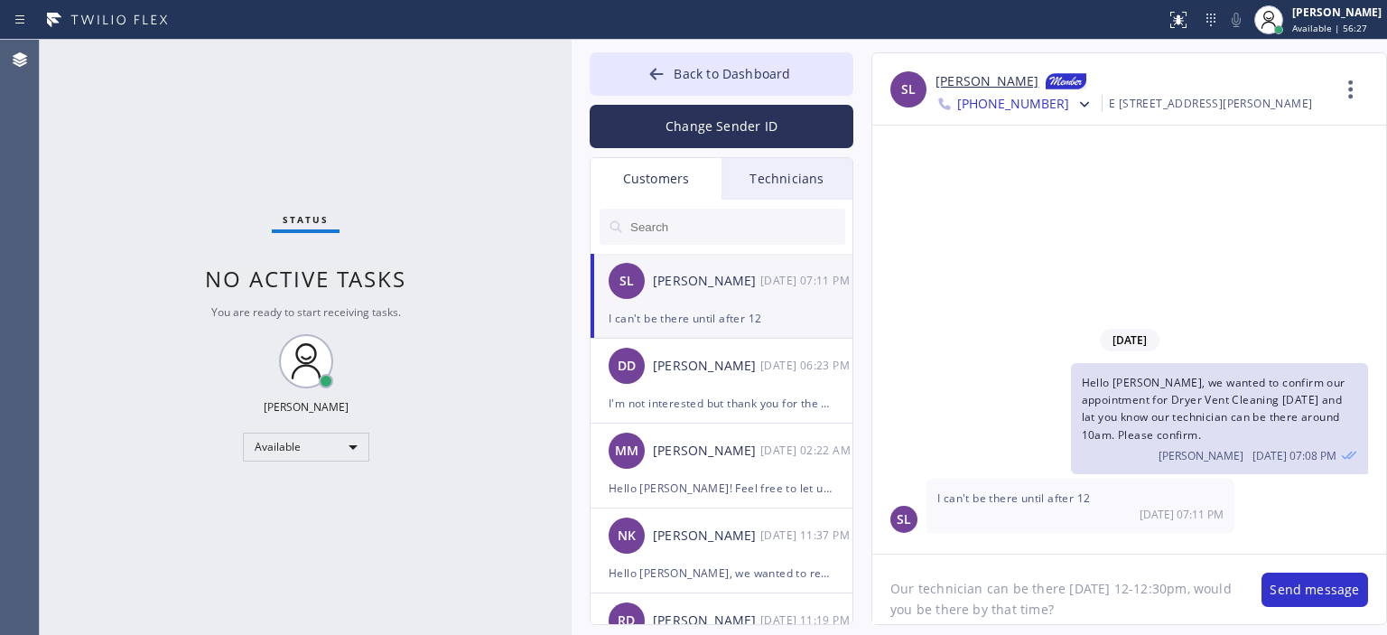
drag, startPoint x: 1040, startPoint y: 616, endPoint x: 878, endPoint y: 584, distance: 165.6
click at [878, 584] on textarea "Our technician can be there [DATE] 12-12:30pm, would you be there by that time?" at bounding box center [1057, 590] width 371 height 70
click at [1008, 592] on textarea "Our technician can be there [DATE] 12-12:30pm, would you be there by that time?" at bounding box center [1057, 590] width 371 height 70
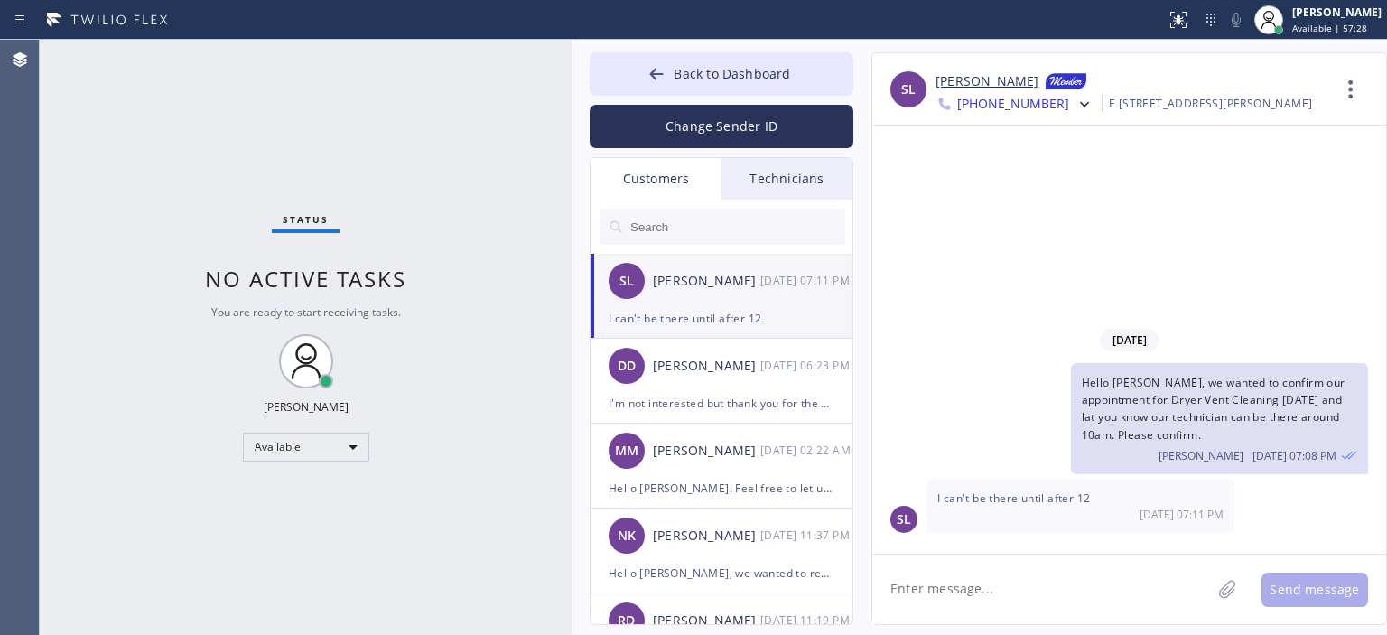
paste textarea "Our technician can be there [DATE] 12-12:30pm, would you be there by that time?"
type textarea "Our technician can be there [DATE] 12-12:30pm, would you be there by that time?"
click at [1299, 592] on button "Send message" at bounding box center [1315, 590] width 107 height 34
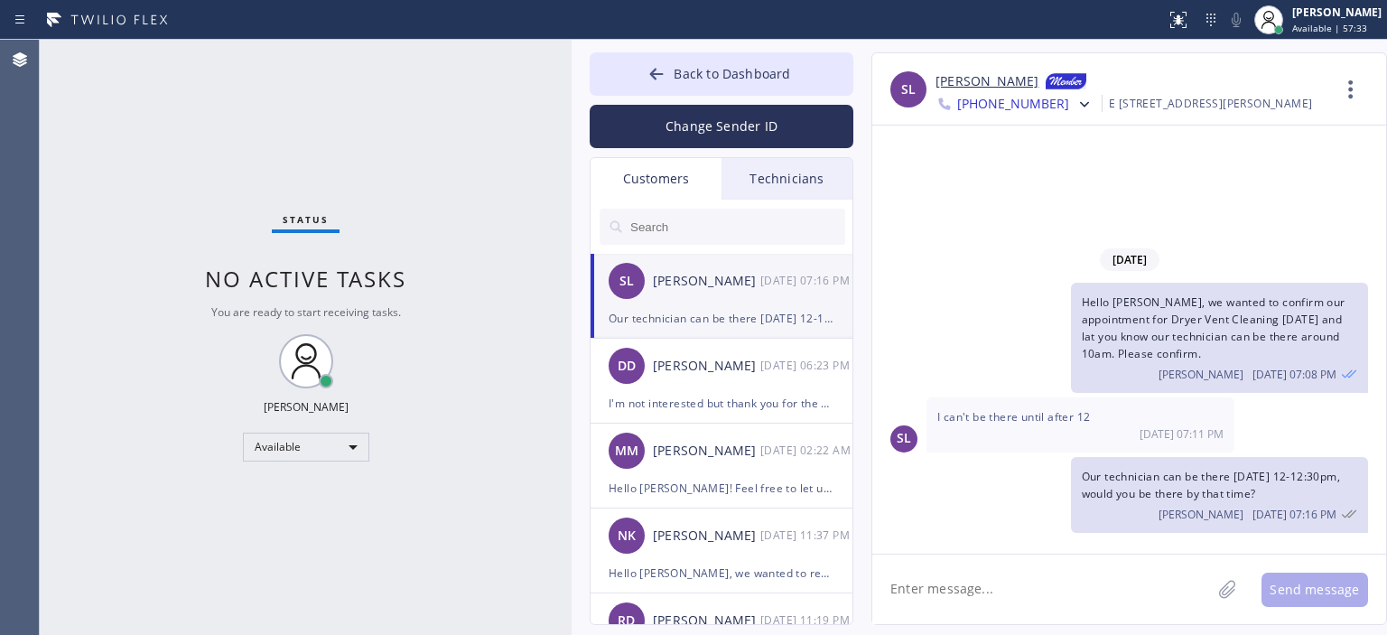
click at [1087, 590] on textarea at bounding box center [1041, 590] width 339 height 70
type textarea "Unfortunately appointment is scheduled for [DATE] 9-12pm,"
click at [930, 592] on textarea "Unfortunately appointment is scheduled for [DATE] 9-12pm," at bounding box center [1057, 590] width 371 height 70
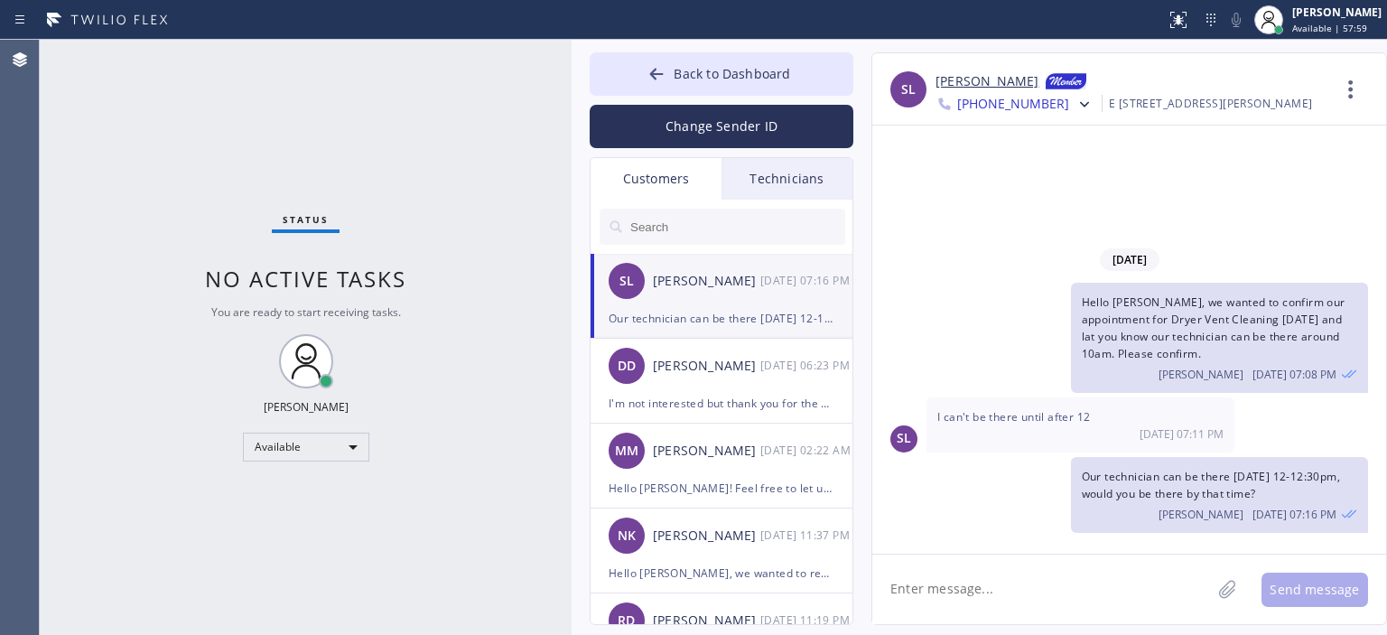
click at [420, 564] on div "Status No active tasks You are ready to start receiving tasks. [PERSON_NAME] Av…" at bounding box center [306, 337] width 532 height 595
click at [650, 83] on div at bounding box center [657, 76] width 22 height 22
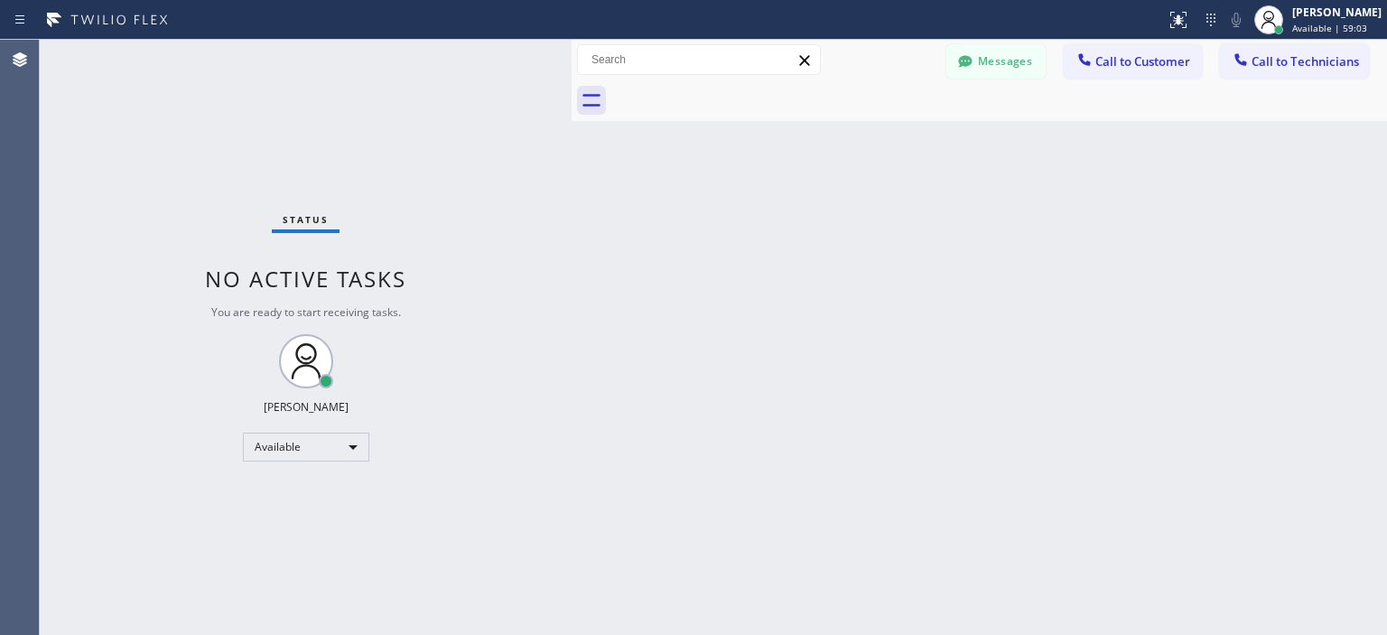
click at [118, 341] on div "Status No active tasks You are ready to start receiving tasks. [PERSON_NAME] Av…" at bounding box center [306, 337] width 532 height 595
click at [1012, 69] on button "Messages" at bounding box center [996, 61] width 99 height 34
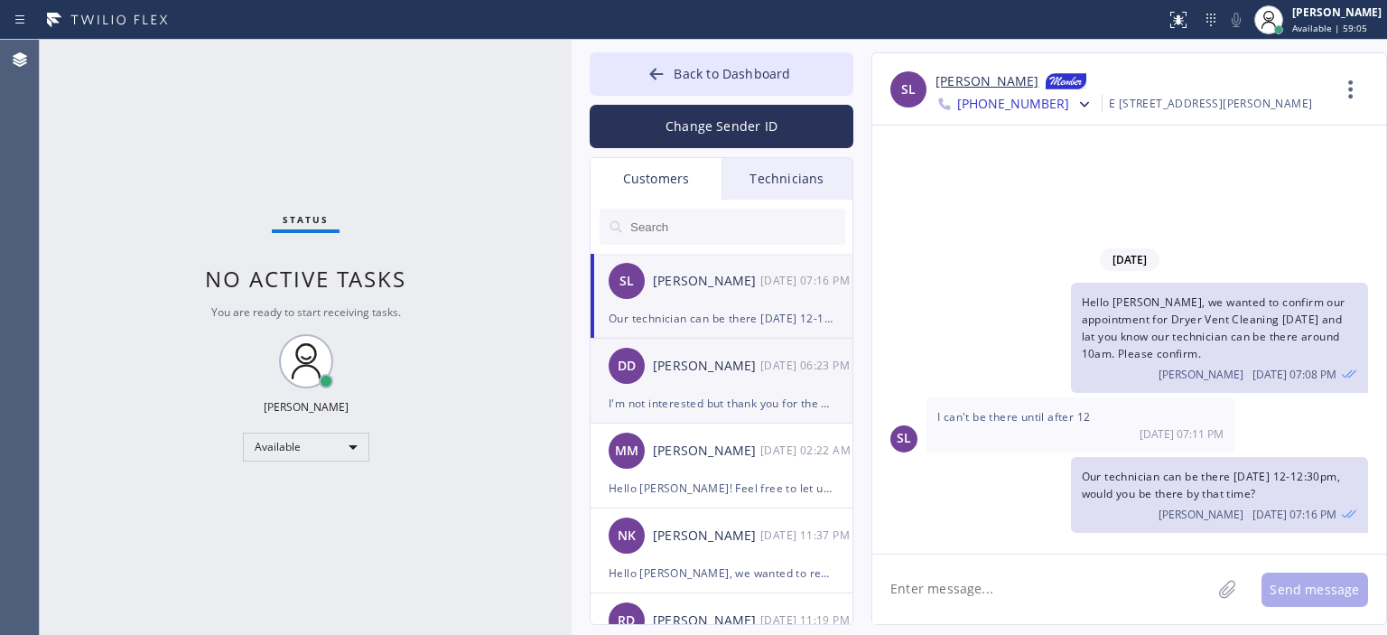
click at [650, 386] on div "DD [PERSON_NAME] [DATE] 06:23 PM" at bounding box center [723, 366] width 264 height 54
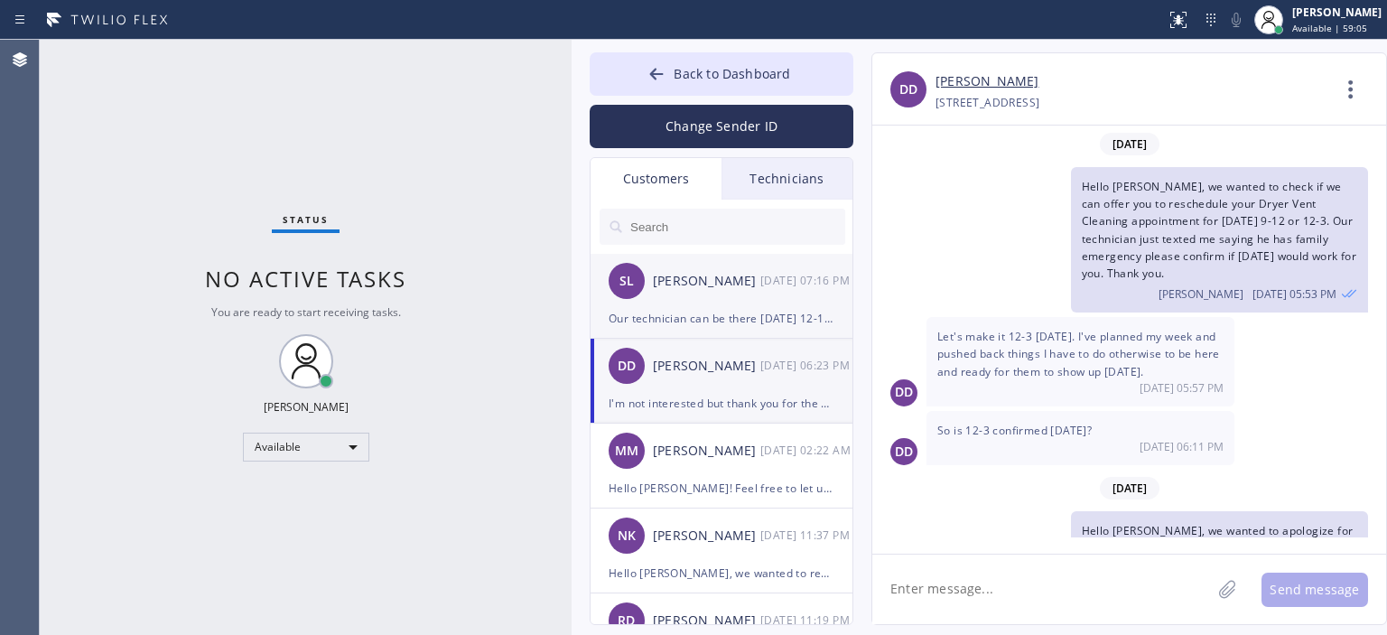
scroll to position [234, 0]
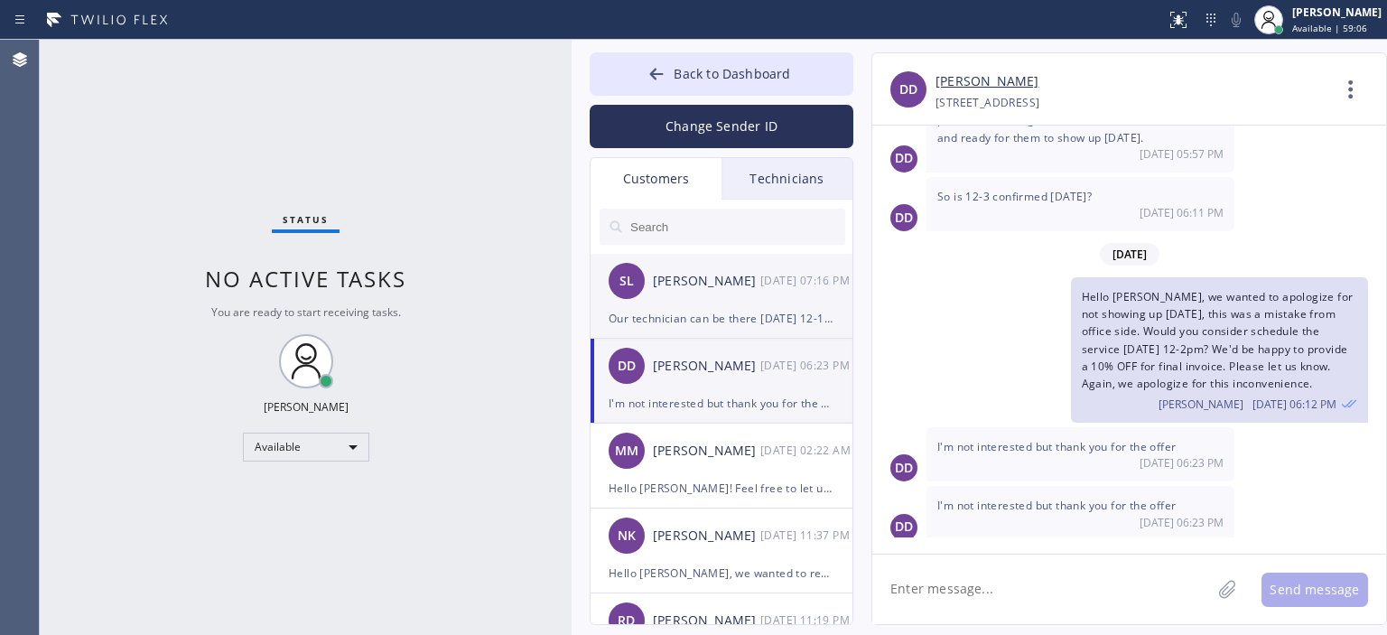
click at [719, 319] on div "Our technician can be there [DATE] 12-12:30pm, would you be there by that time?" at bounding box center [722, 318] width 226 height 21
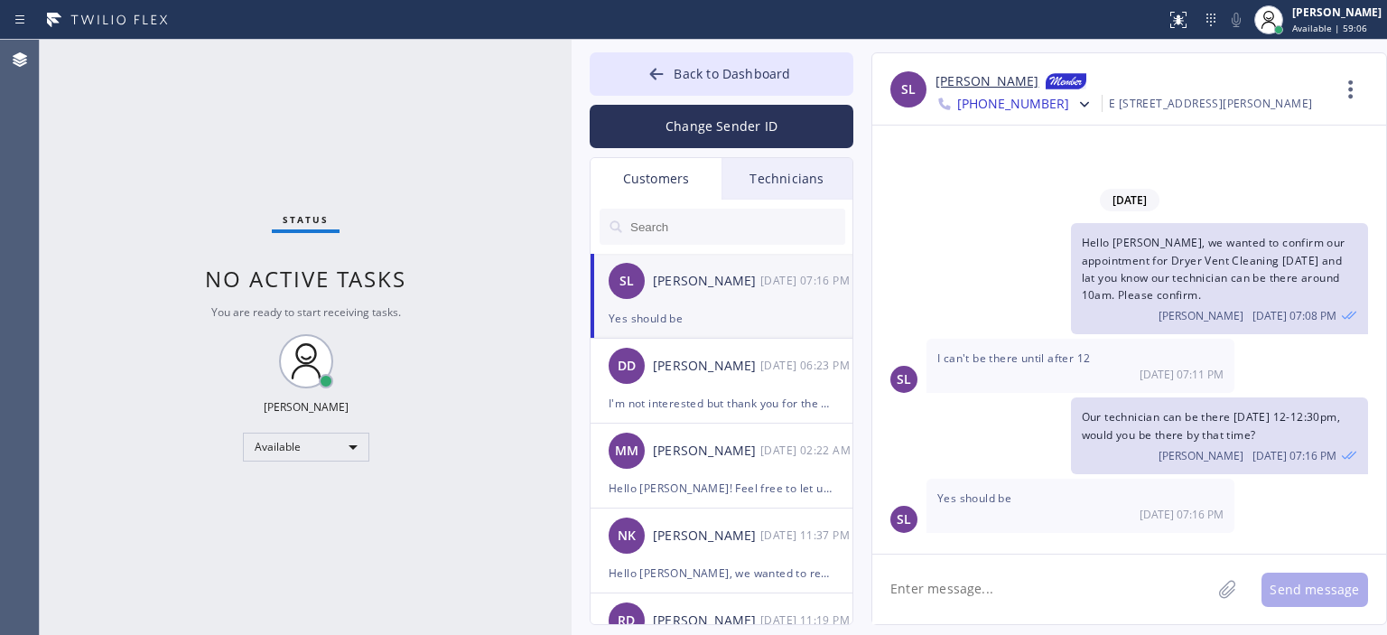
scroll to position [0, 0]
click at [991, 588] on textarea at bounding box center [1041, 590] width 339 height 70
type textarea "Okay thank you, see you there"
click at [1039, 595] on textarea "Okay thank you, see you there" at bounding box center [1057, 590] width 371 height 70
click at [1040, 595] on textarea "Okay thank you, see you there" at bounding box center [1057, 590] width 371 height 70
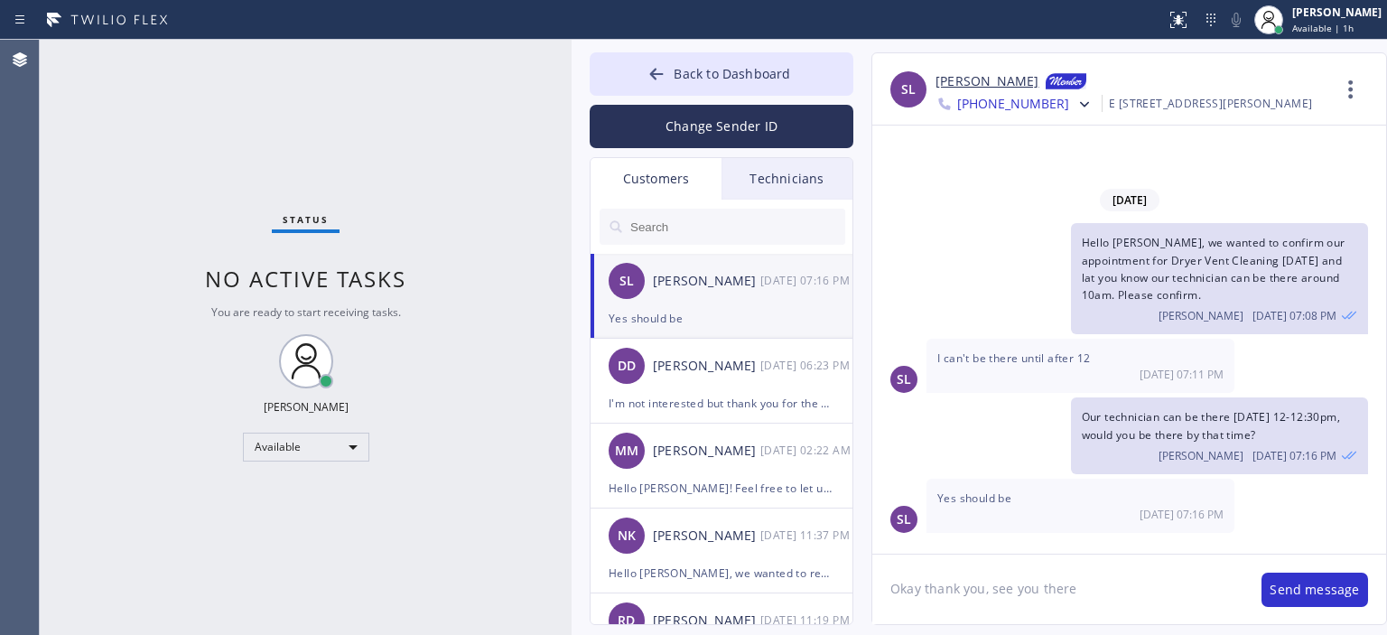
click at [1040, 595] on textarea "Okay thank you, see you there" at bounding box center [1057, 590] width 371 height 70
click at [1339, 375] on div "SL I can't be there until after 12 [DATE] 07:11 PM" at bounding box center [1129, 366] width 514 height 54
click at [1008, 594] on textarea at bounding box center [1041, 590] width 339 height 70
type textarea "o"
type textarea "Okay thanks, our technician will be there 12-12:30pm."
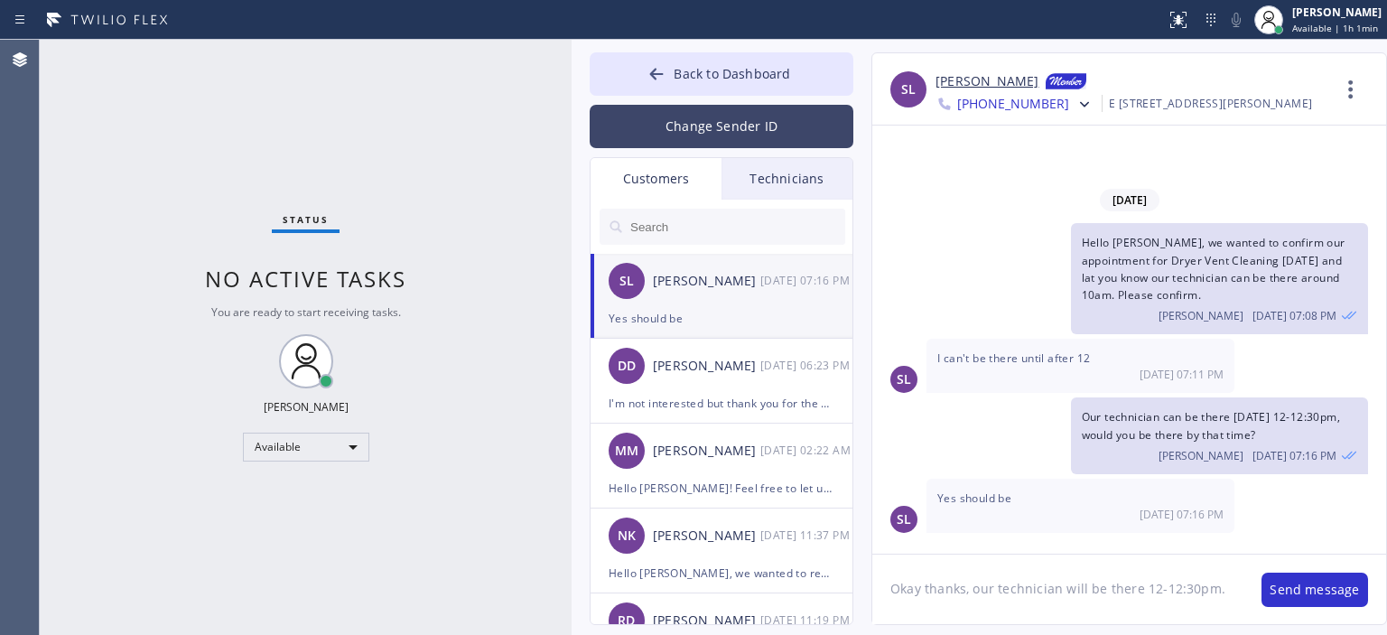
click at [748, 130] on button "Change Sender ID" at bounding box center [722, 126] width 264 height 43
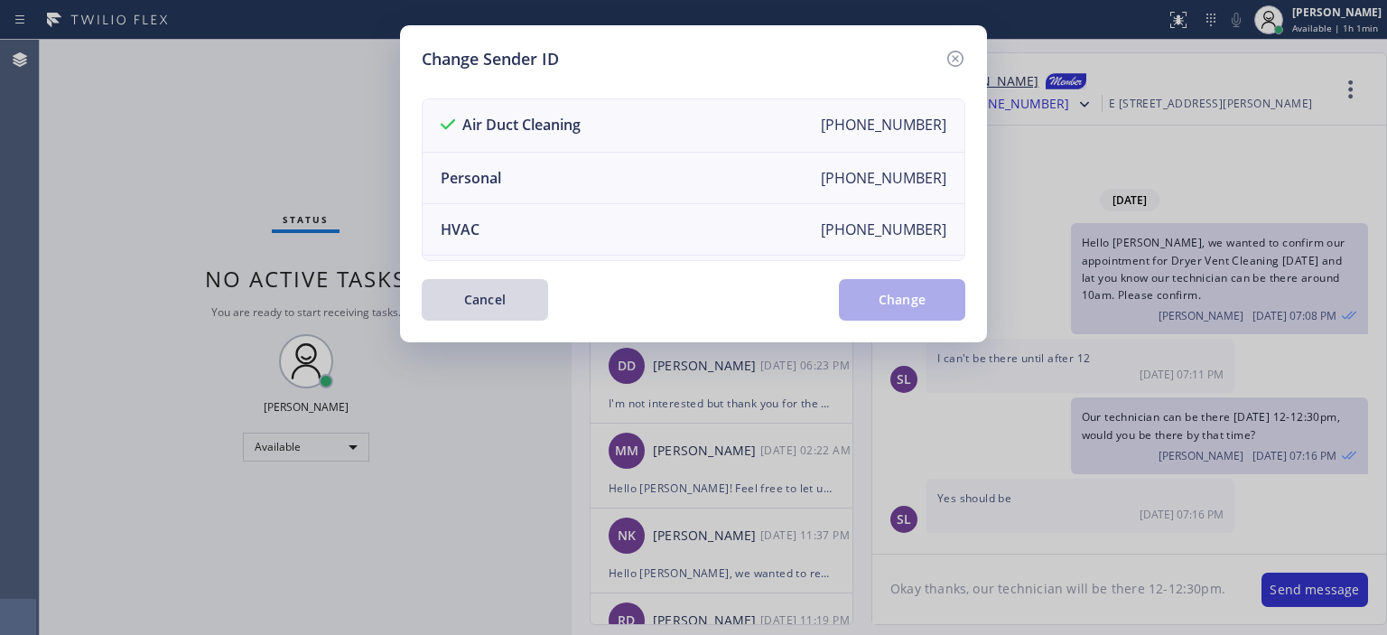
click at [968, 61] on div "Change Sender ID Air Duct Cleaning [PHONE_NUMBER] Personal [PHONE_NUMBER] HVAC …" at bounding box center [693, 183] width 587 height 317
click at [963, 57] on icon at bounding box center [955, 59] width 16 height 16
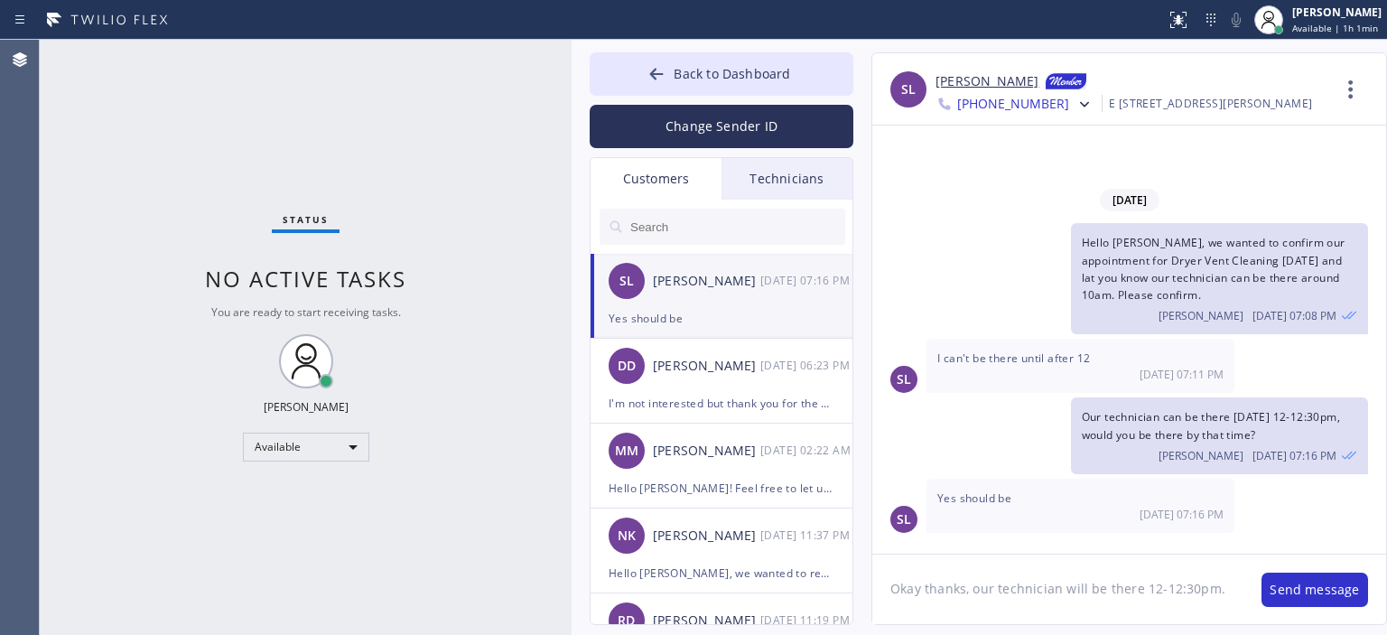
click at [99, 328] on div "Status No active tasks You are ready to start receiving tasks. [PERSON_NAME] Av…" at bounding box center [306, 337] width 532 height 595
click at [1287, 592] on button "Send message" at bounding box center [1315, 590] width 107 height 34
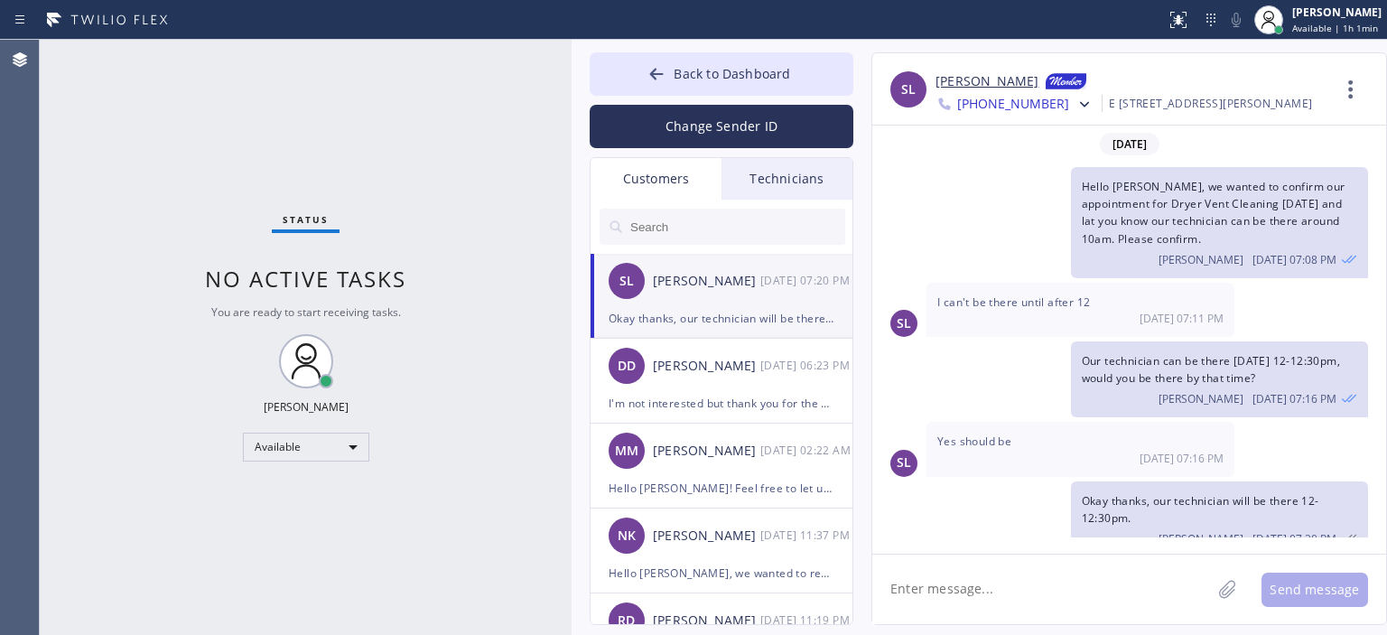
scroll to position [18, 0]
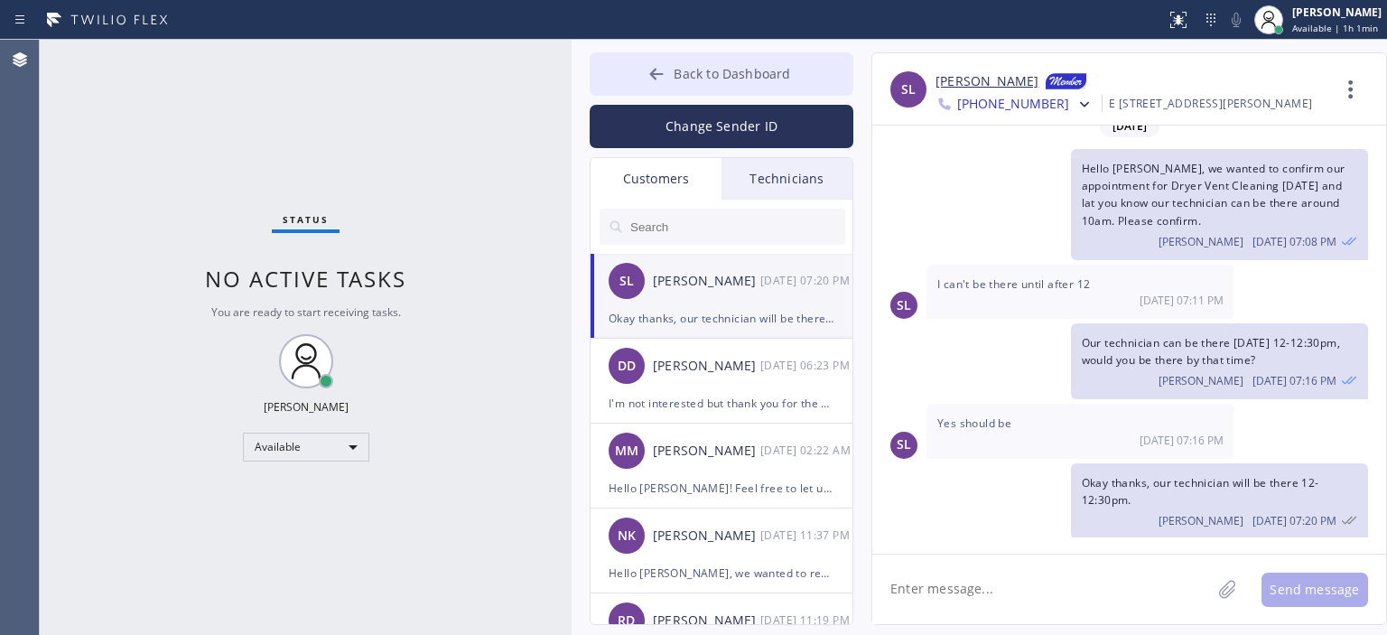
click at [685, 83] on button "Back to Dashboard" at bounding box center [722, 73] width 264 height 43
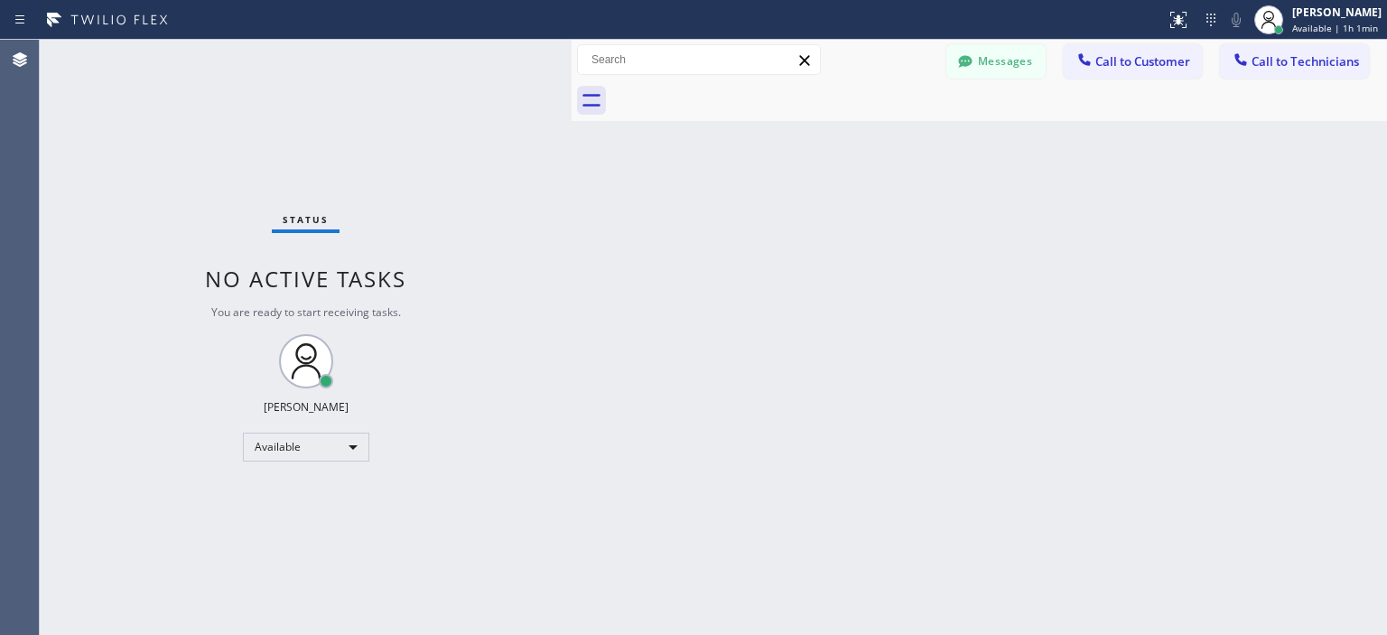
click at [189, 123] on div "Status No active tasks You are ready to start receiving tasks. [PERSON_NAME] Av…" at bounding box center [306, 337] width 532 height 595
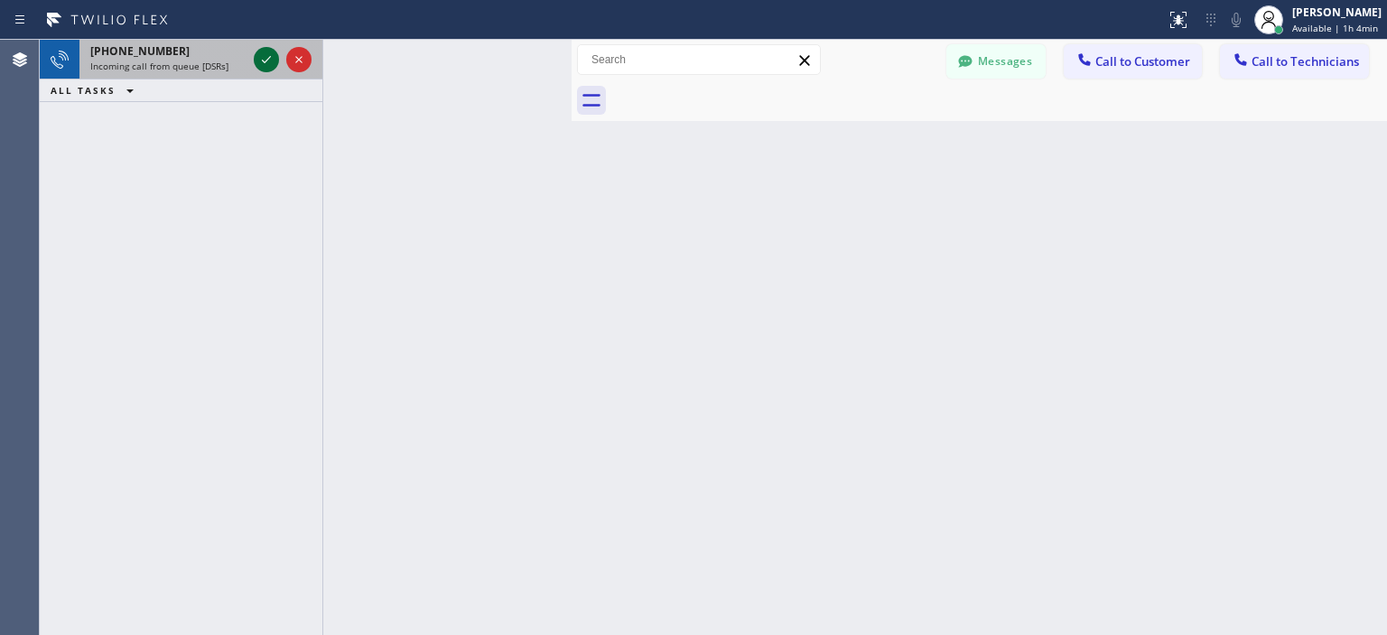
click at [260, 62] on icon at bounding box center [267, 60] width 22 height 22
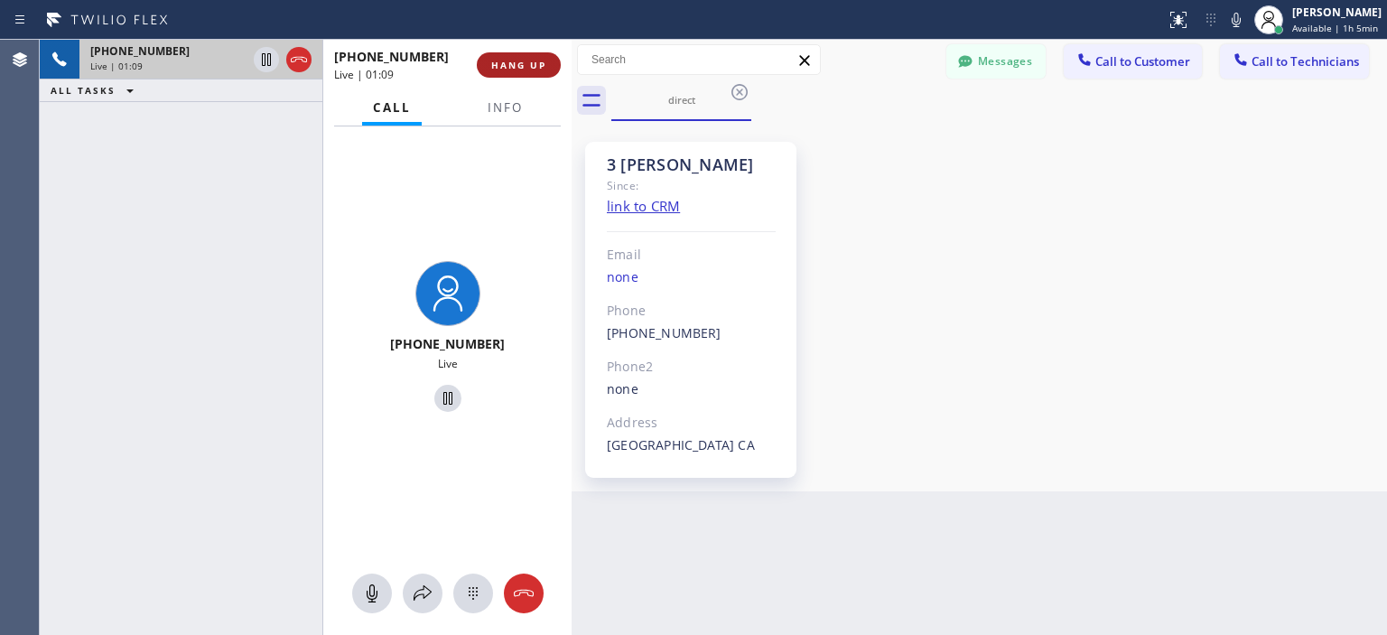
click at [540, 70] on span "HANG UP" at bounding box center [518, 65] width 55 height 13
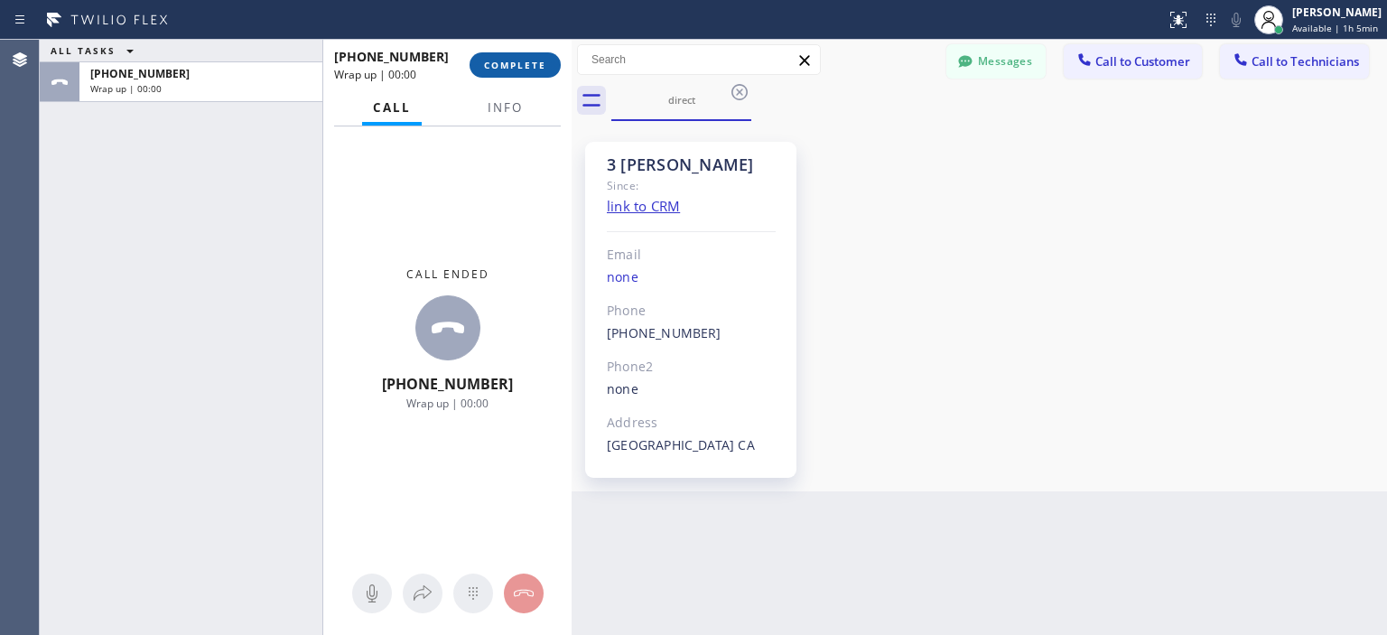
click at [541, 75] on button "COMPLETE" at bounding box center [515, 64] width 91 height 25
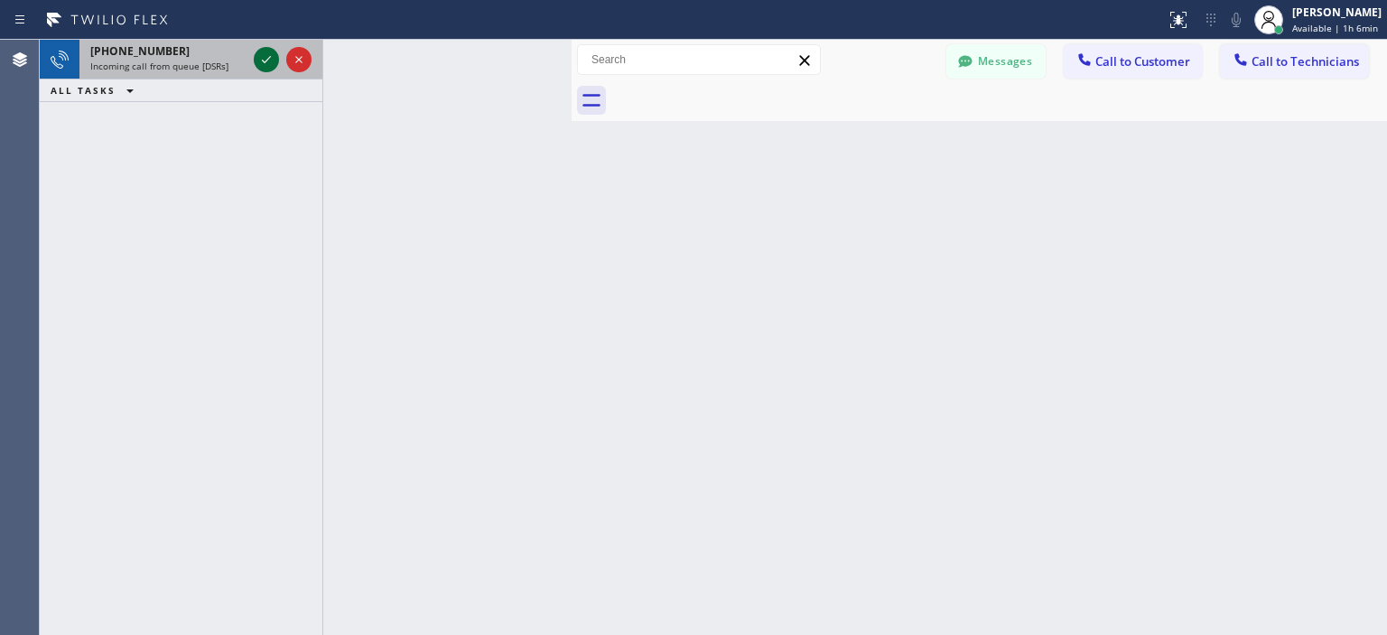
click at [262, 65] on icon at bounding box center [267, 60] width 22 height 22
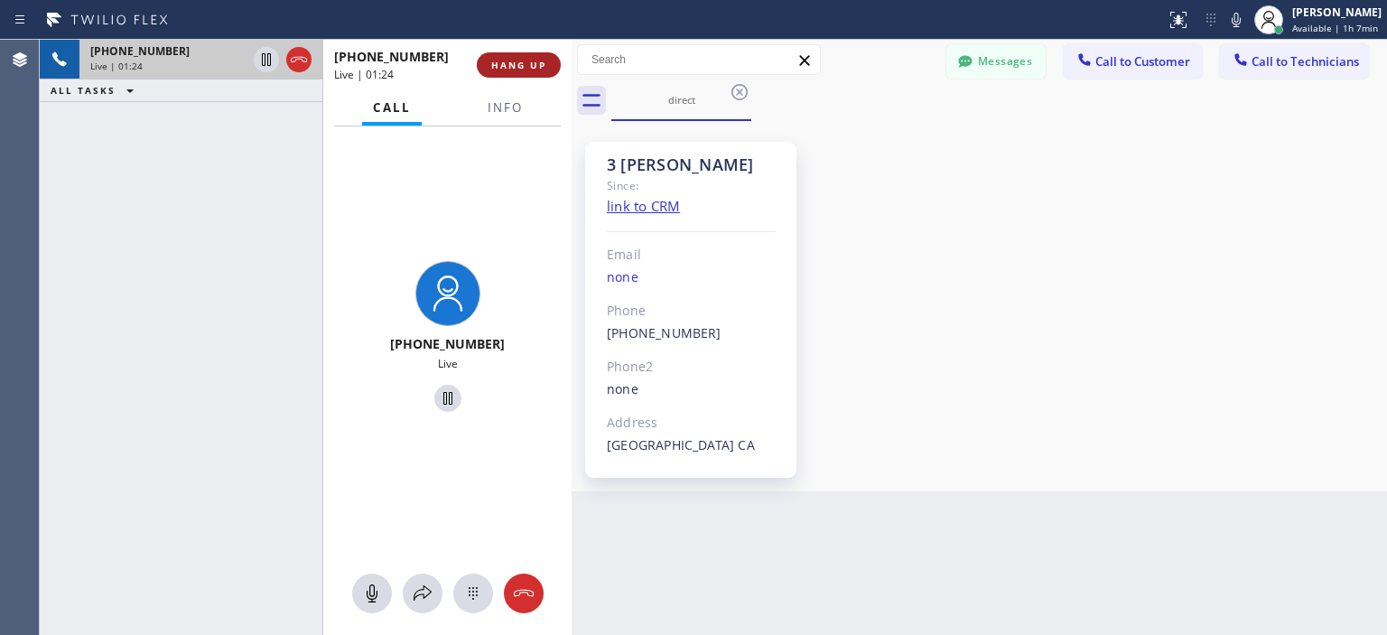
click at [523, 66] on span "HANG UP" at bounding box center [518, 65] width 55 height 13
click at [517, 61] on span "HANG UP" at bounding box center [518, 65] width 55 height 13
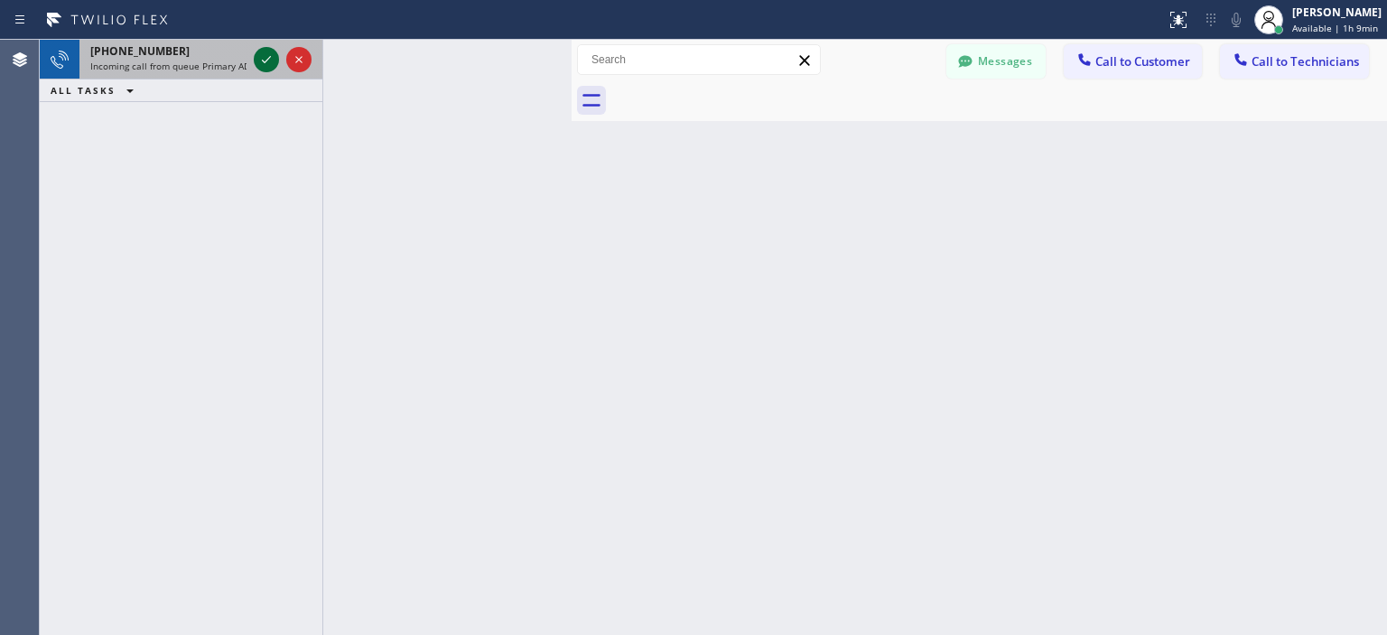
click at [266, 64] on icon at bounding box center [267, 60] width 22 height 22
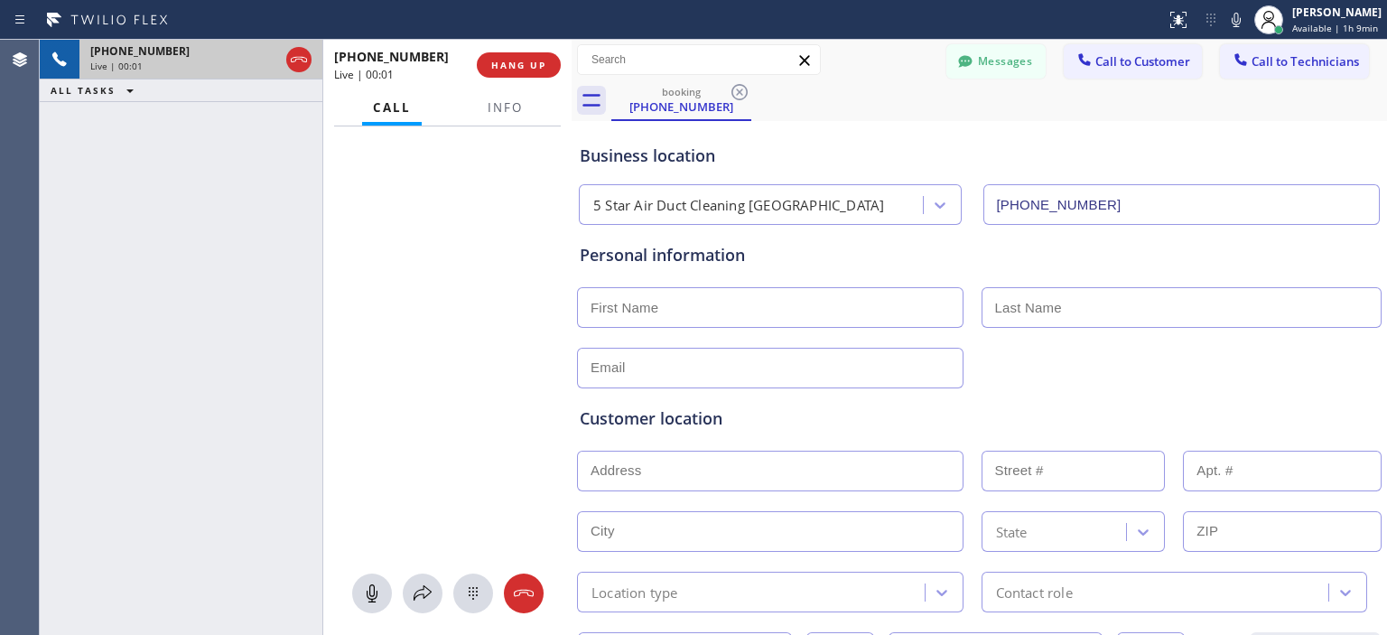
type input "[PHONE_NUMBER]"
click at [521, 581] on button at bounding box center [524, 594] width 40 height 40
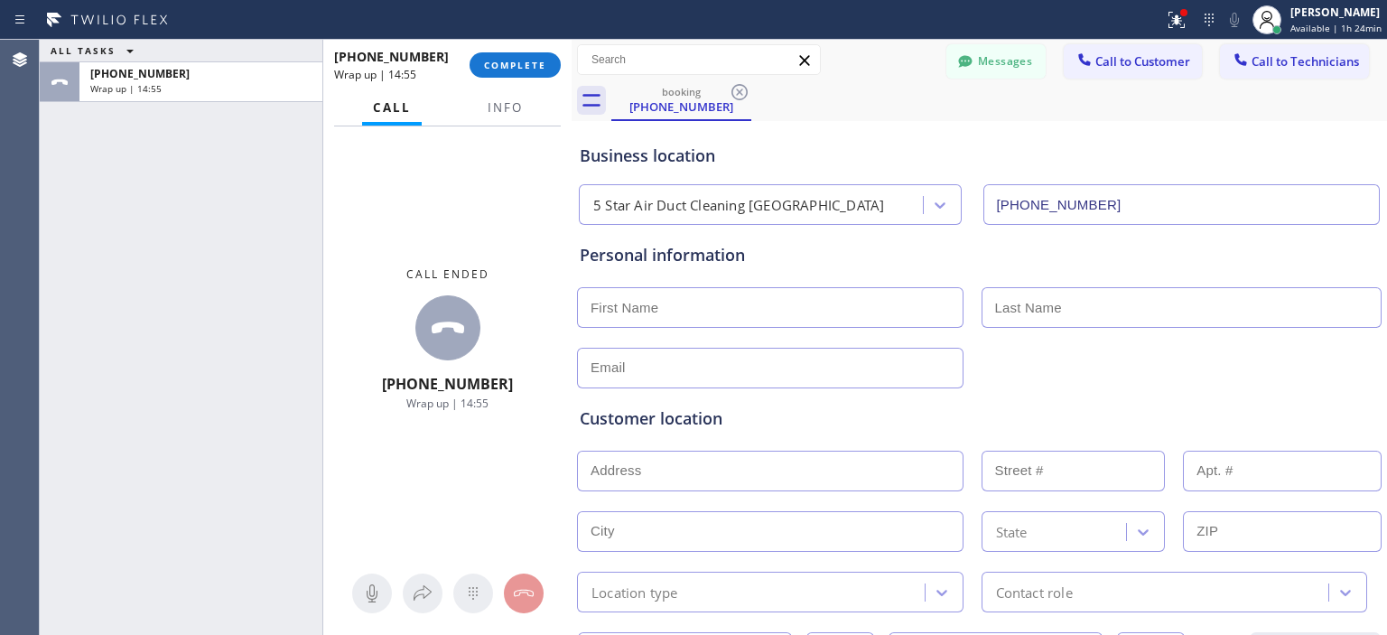
click at [1279, 169] on div "Business location 5 Star Air Duct Cleaning [GEOGRAPHIC_DATA] [PHONE_NUMBER]" at bounding box center [979, 175] width 807 height 99
